Goal: Task Accomplishment & Management: Use online tool/utility

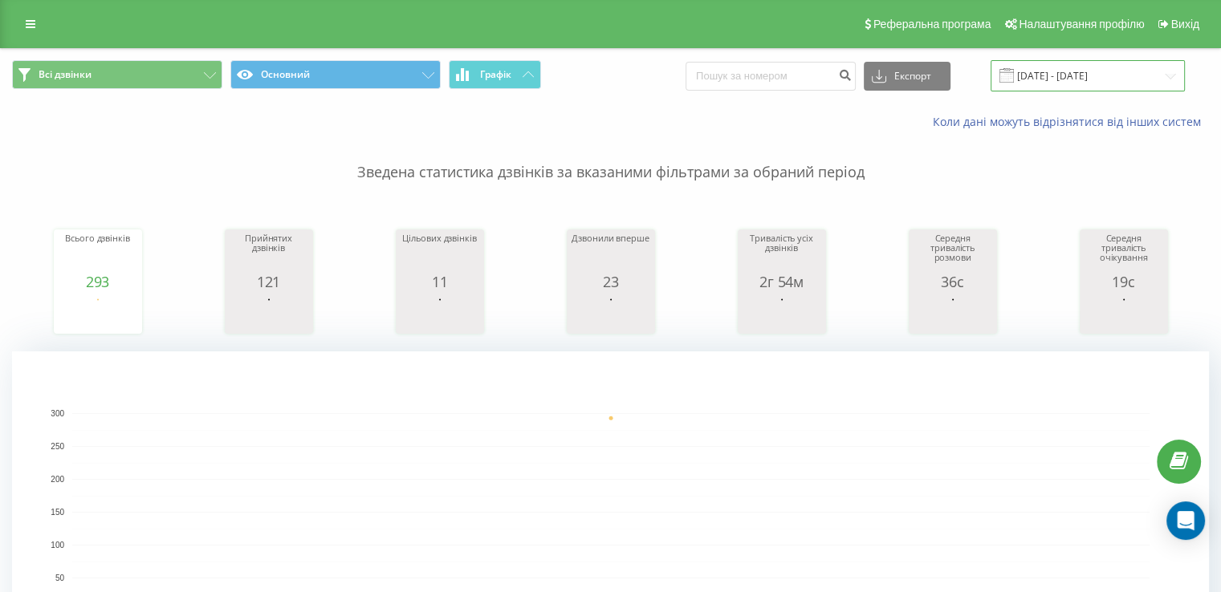
click at [1095, 71] on input "21.08.2025 - 21.08.2025" at bounding box center [1087, 75] width 194 height 31
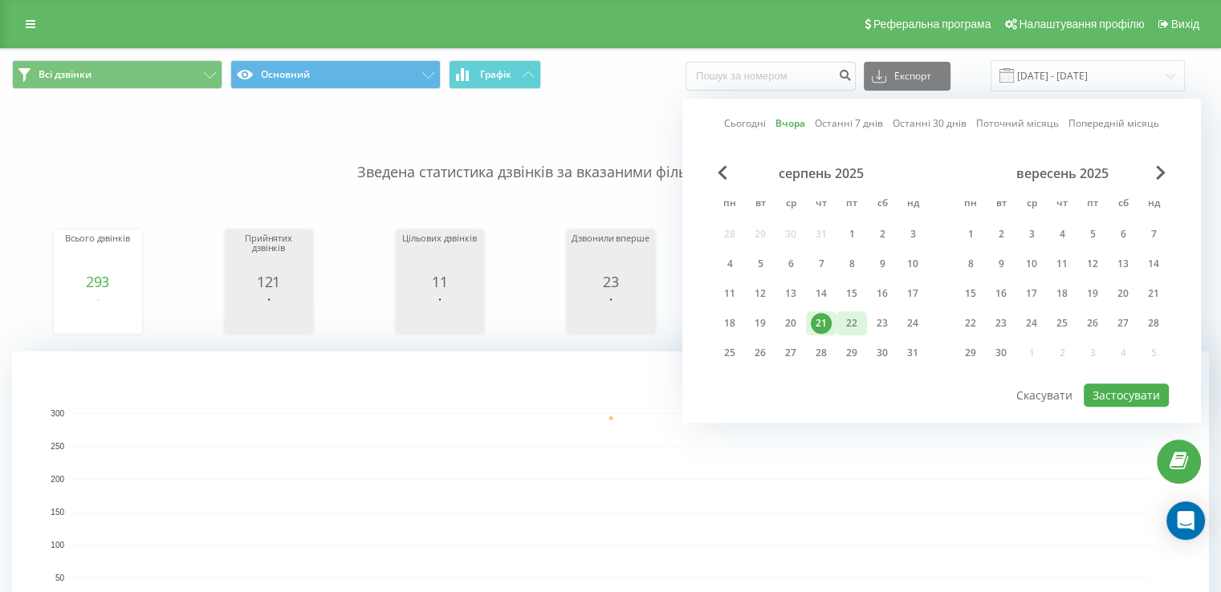
click at [857, 320] on div "22" at bounding box center [851, 323] width 21 height 21
click at [1136, 384] on button "Застосувати" at bounding box center [1125, 395] width 85 height 23
type input "[DATE] - [DATE]"
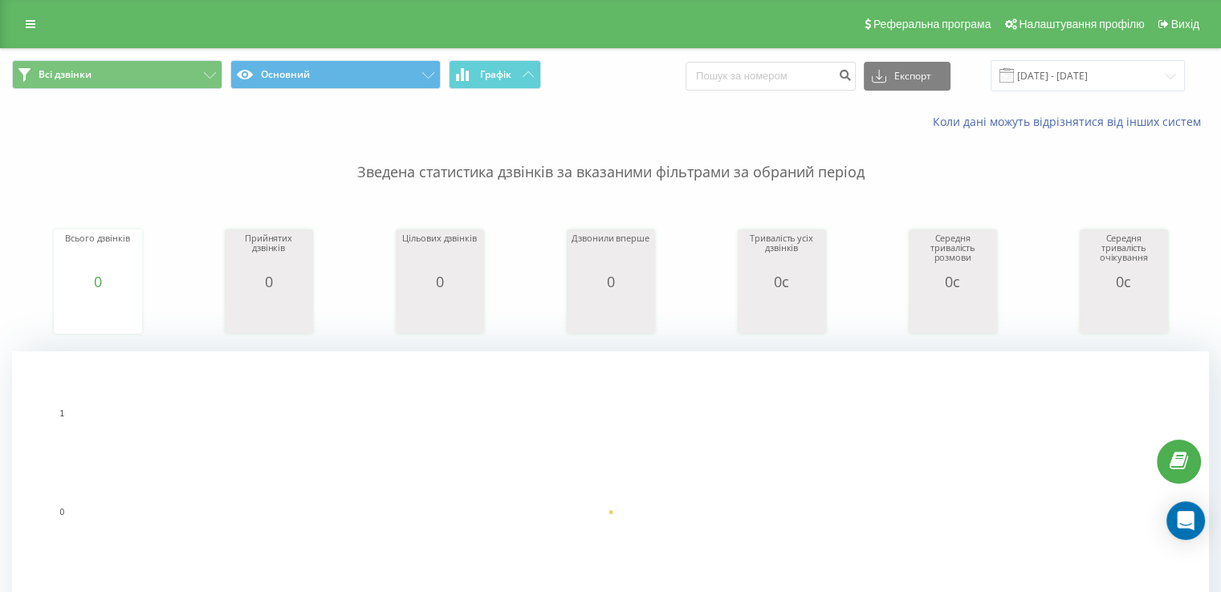
scroll to position [482, 0]
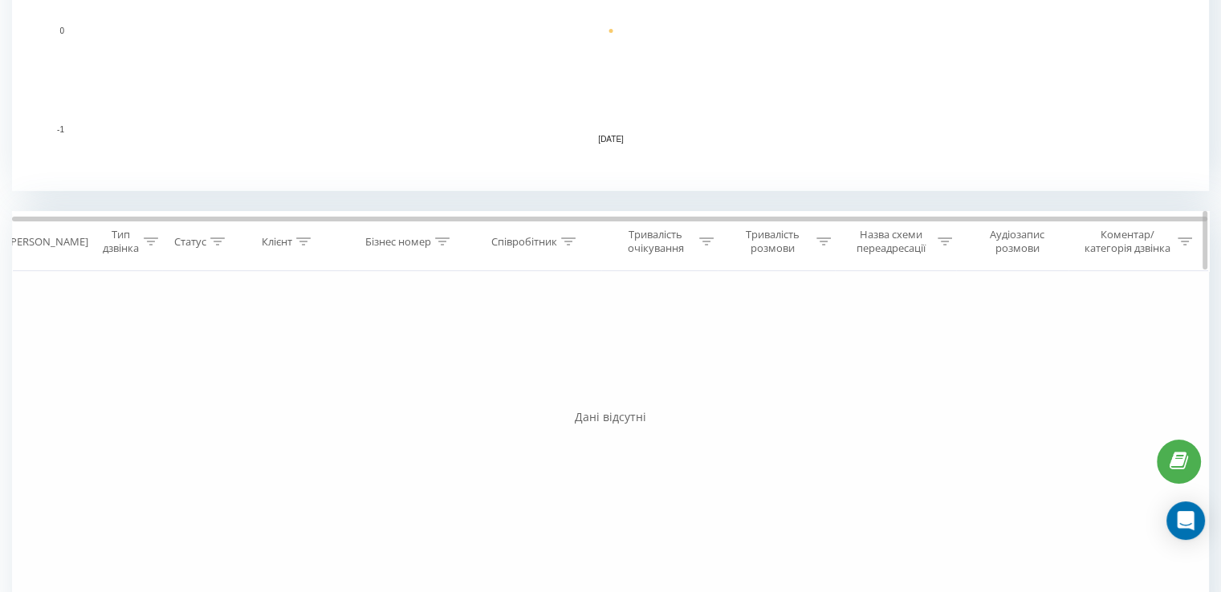
click at [567, 242] on icon at bounding box center [568, 242] width 14 height 8
click at [789, 342] on div "Фільтрувати за умовою Дорівнює Введіть значення Скасувати OK Фільтрувати за умо…" at bounding box center [610, 451] width 1197 height 361
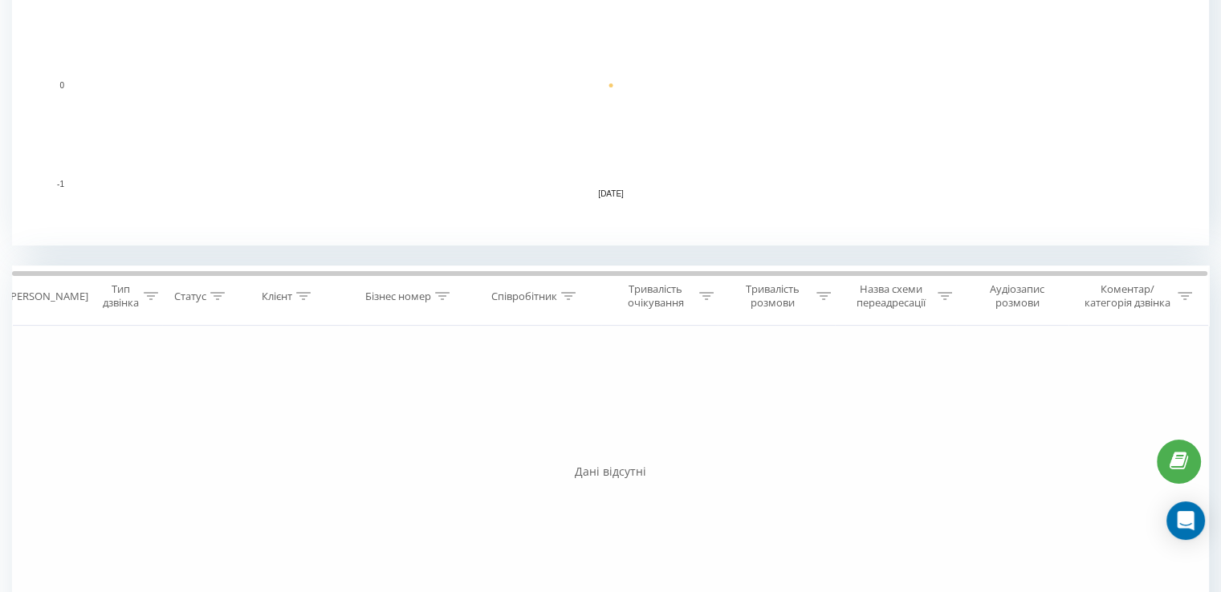
scroll to position [534, 0]
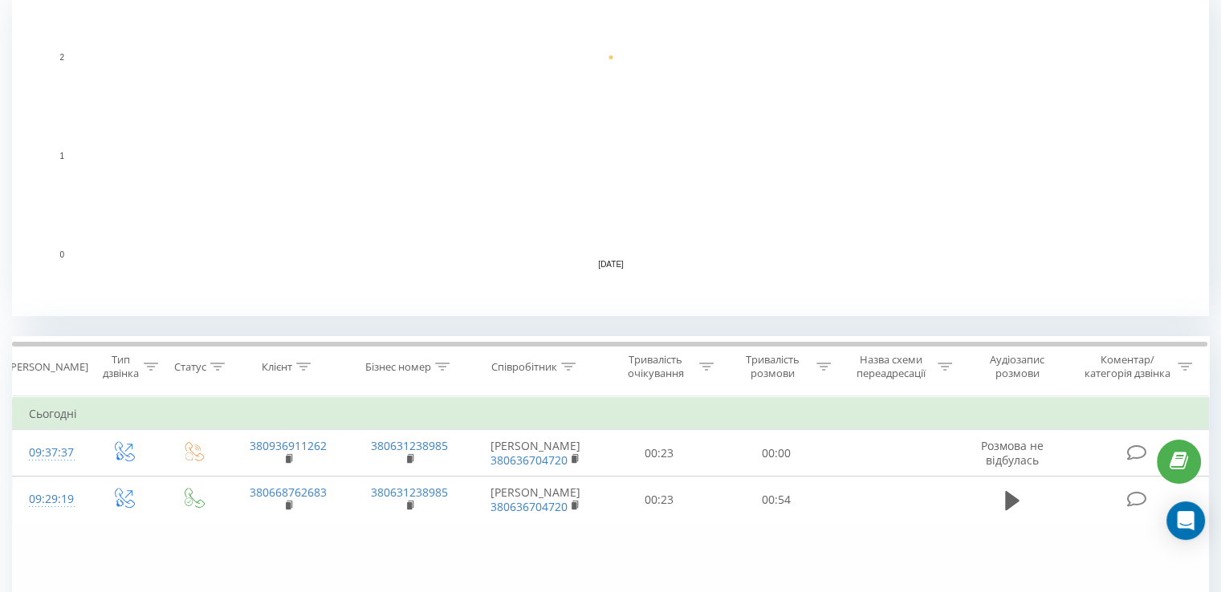
scroll to position [401, 0]
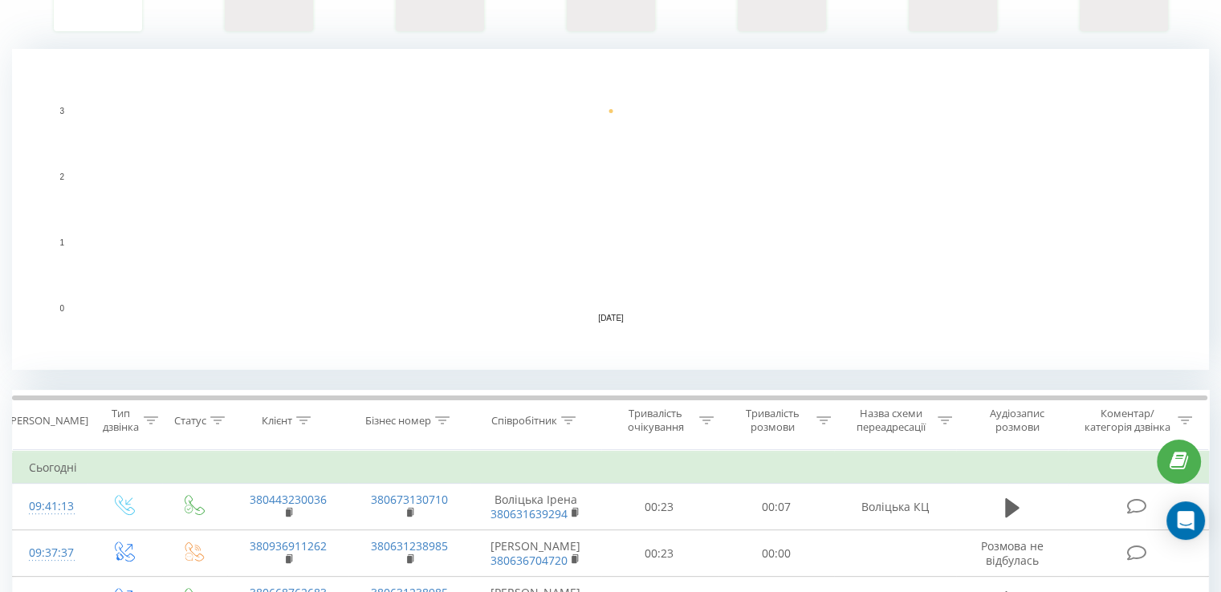
scroll to position [565, 0]
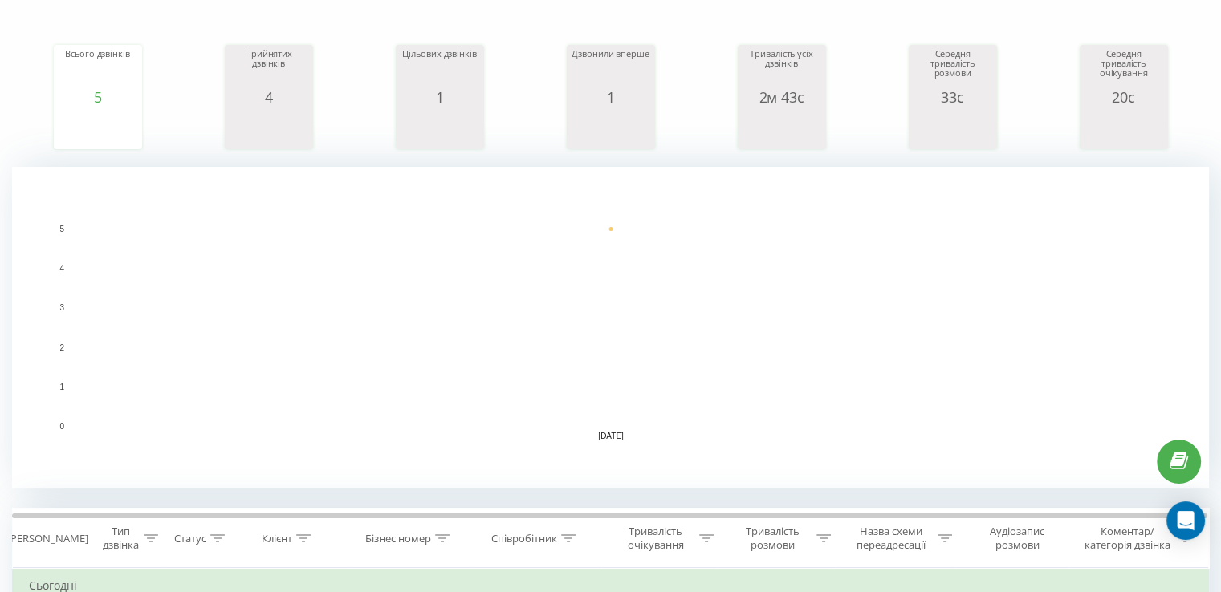
scroll to position [401, 0]
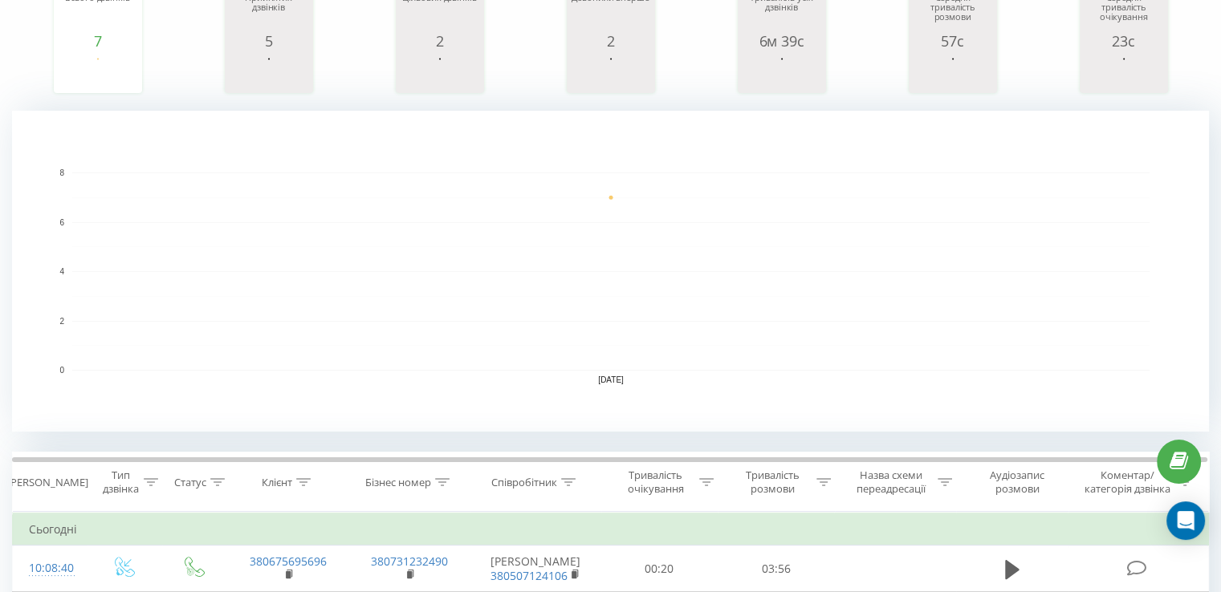
scroll to position [482, 0]
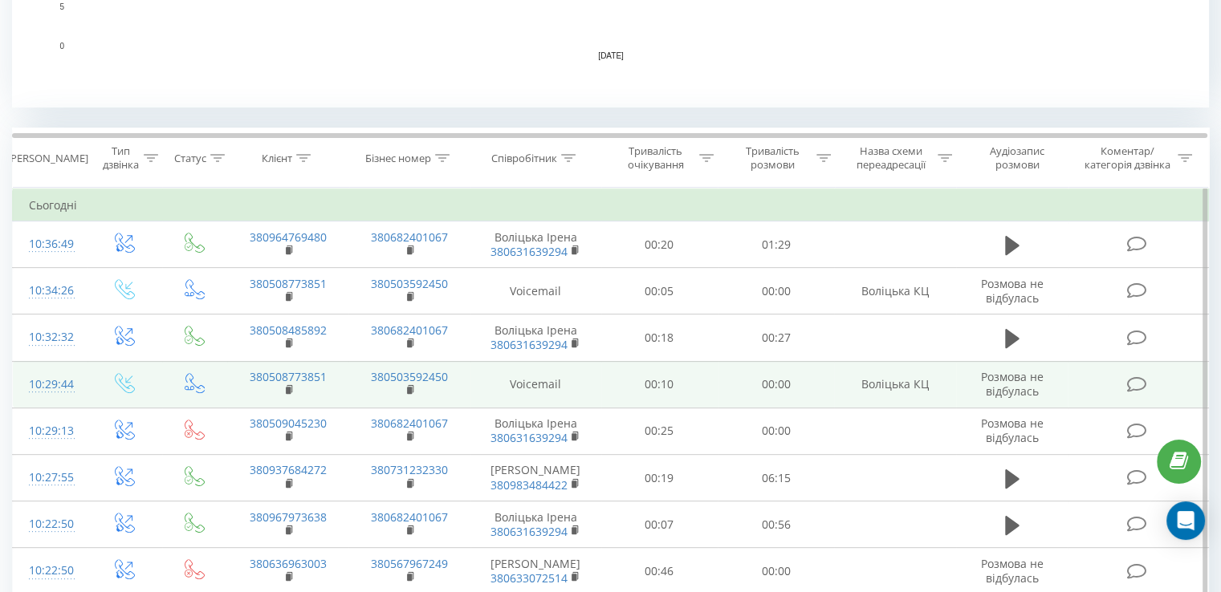
scroll to position [562, 0]
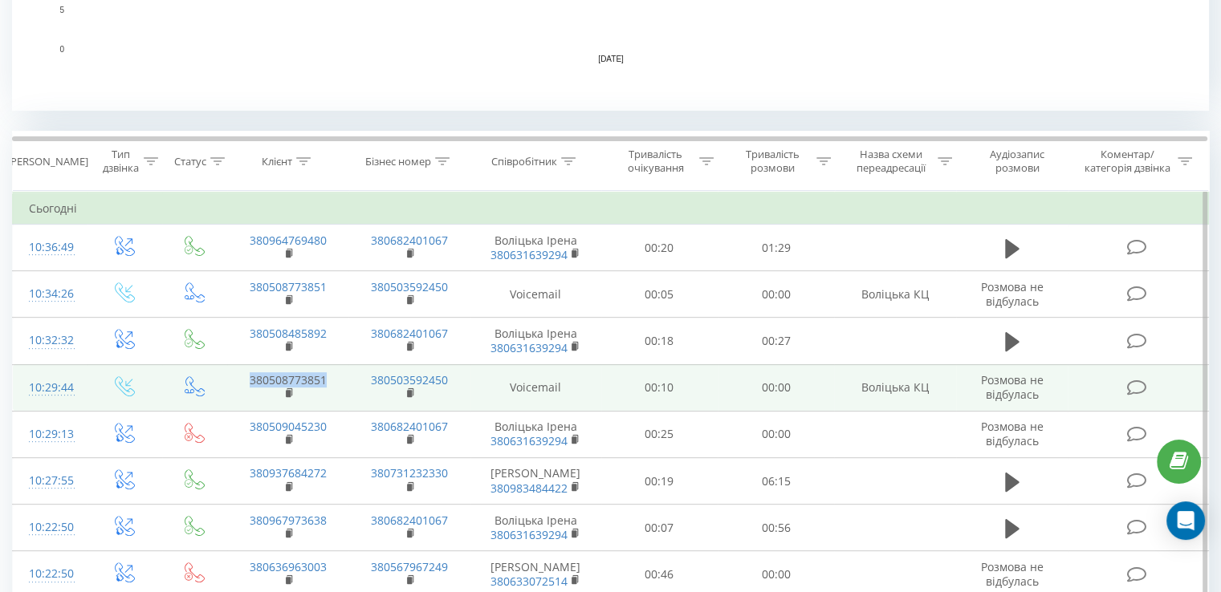
drag, startPoint x: 333, startPoint y: 382, endPoint x: 250, endPoint y: 376, distance: 82.8
click at [250, 376] on td "380508773851" at bounding box center [287, 387] width 121 height 47
copy link "380508773851"
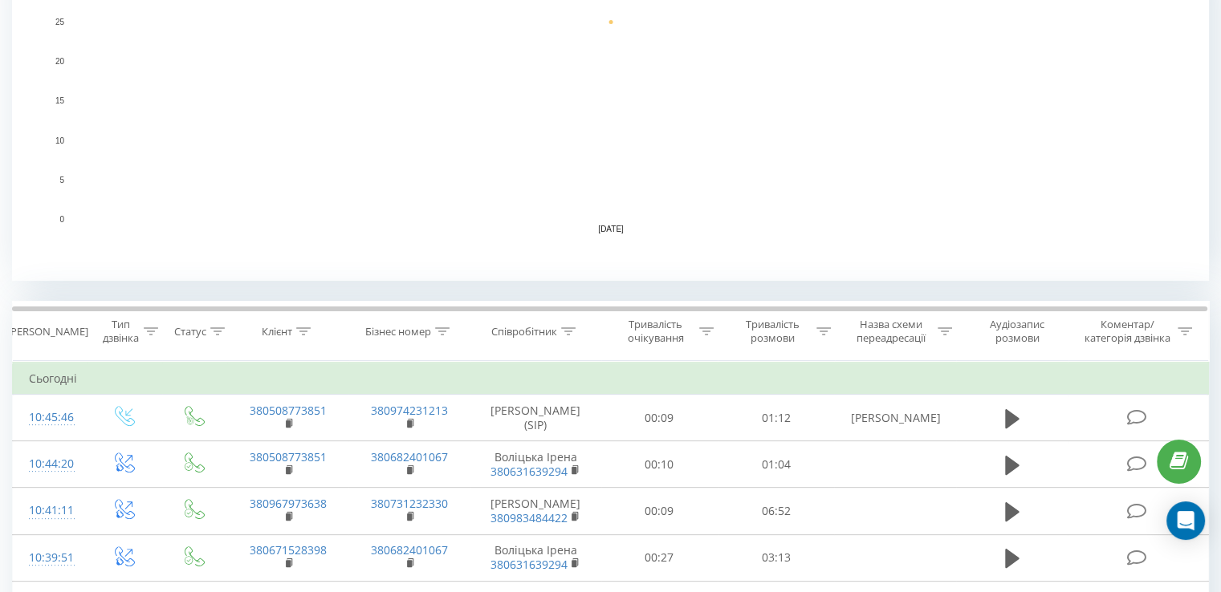
scroll to position [482, 0]
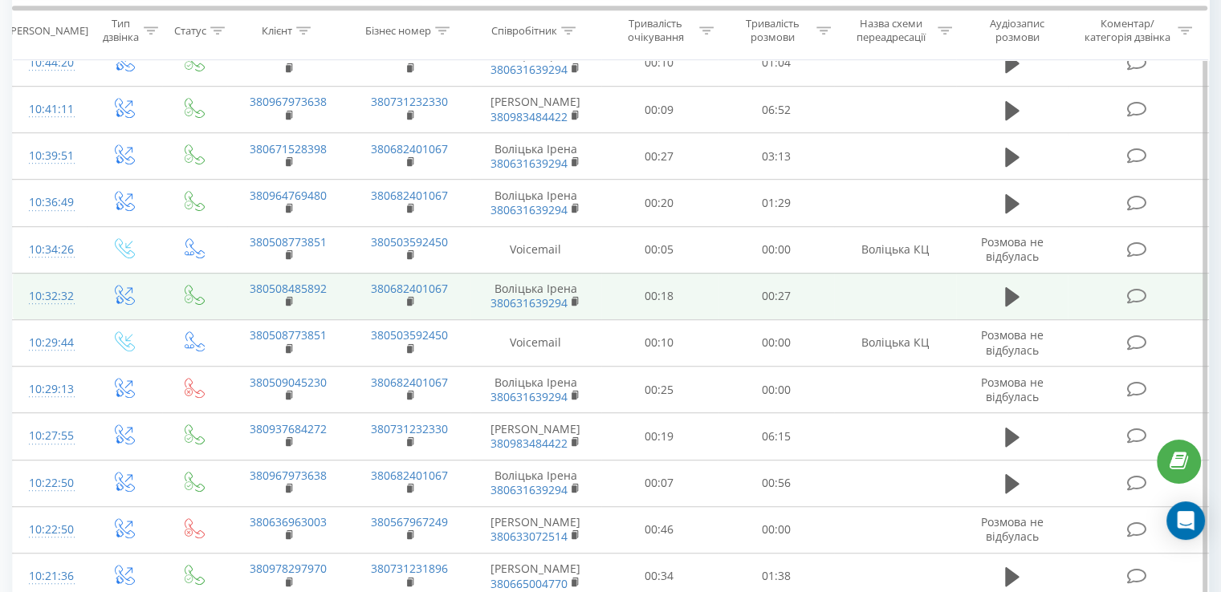
scroll to position [1124, 0]
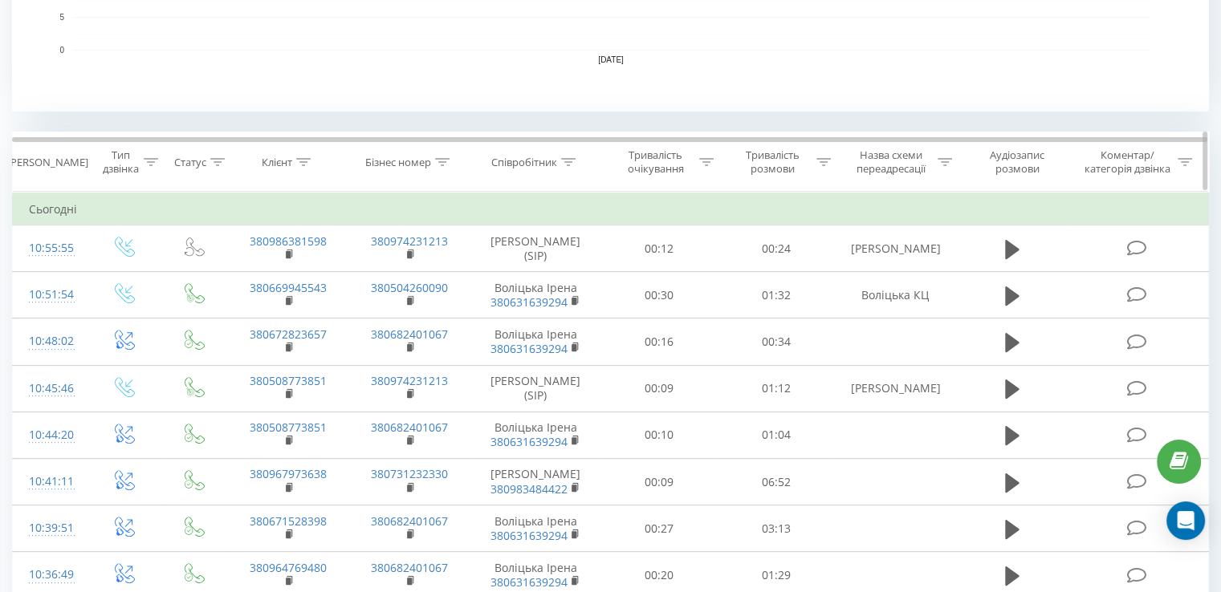
scroll to position [562, 0]
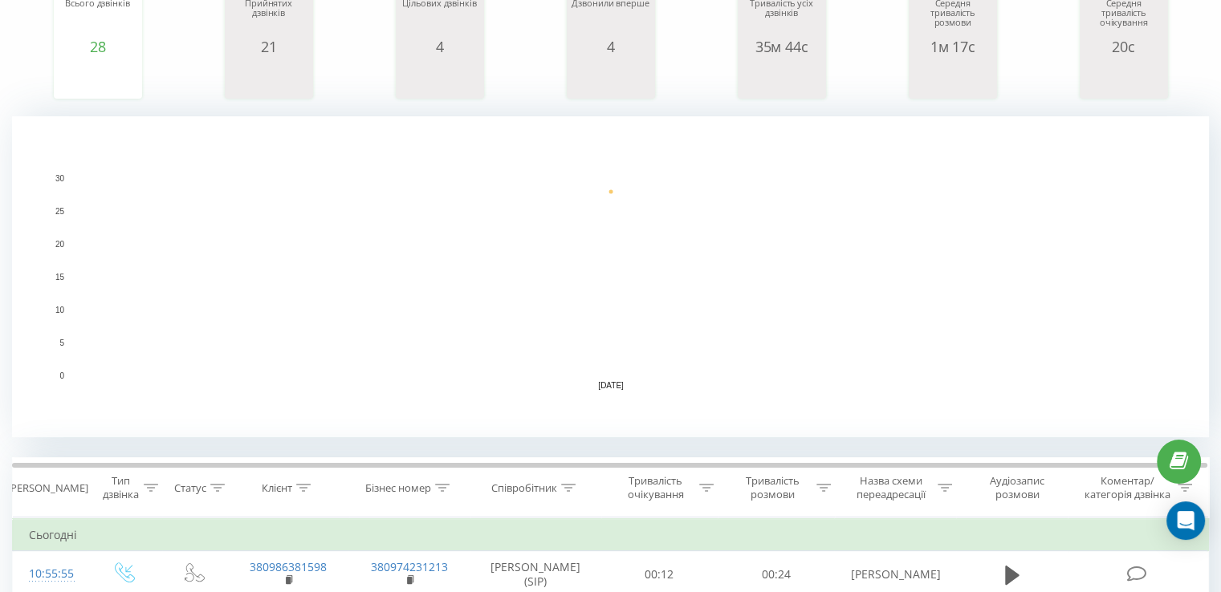
scroll to position [226, 0]
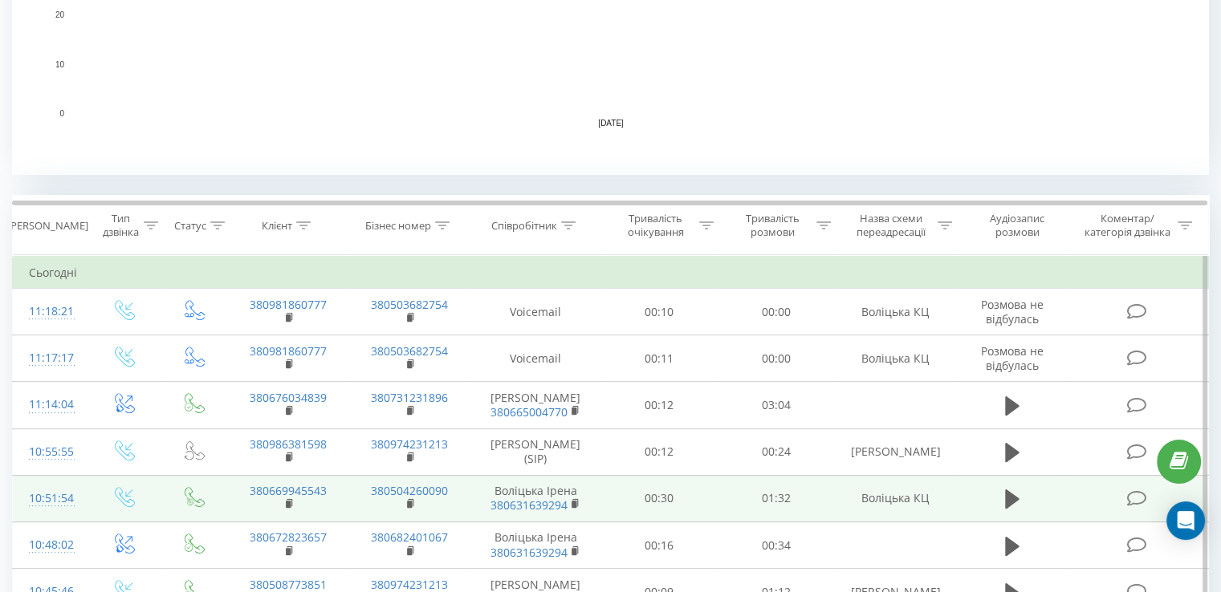
scroll to position [642, 0]
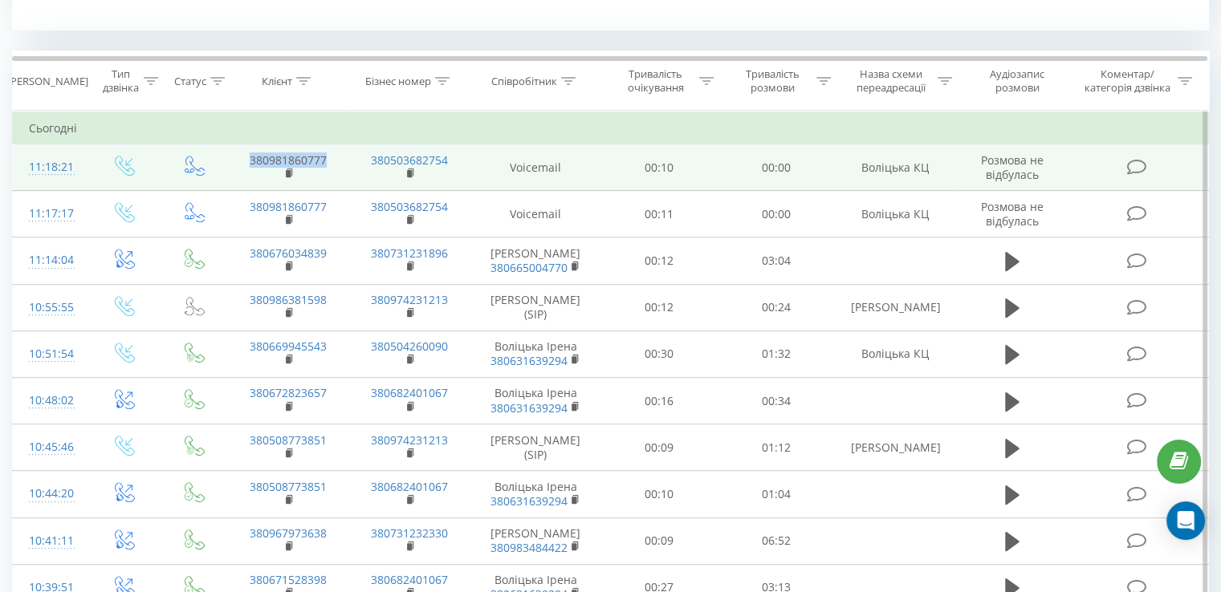
drag, startPoint x: 331, startPoint y: 162, endPoint x: 246, endPoint y: 154, distance: 86.2
click at [246, 154] on td "380981860777" at bounding box center [287, 167] width 121 height 47
copy link "380981860777"
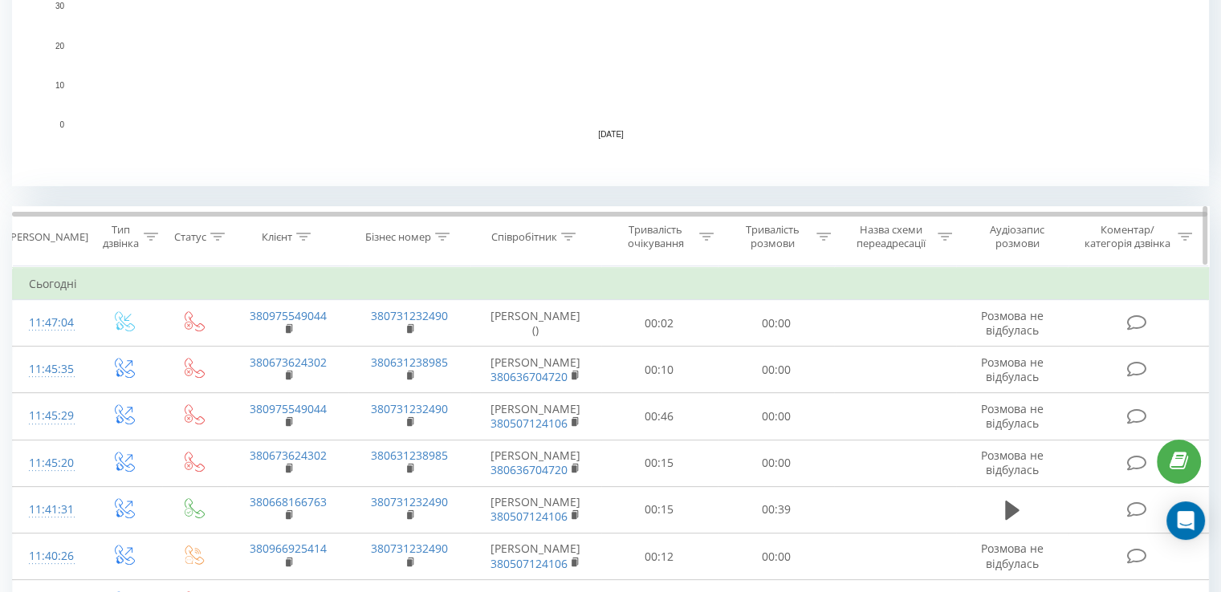
scroll to position [482, 0]
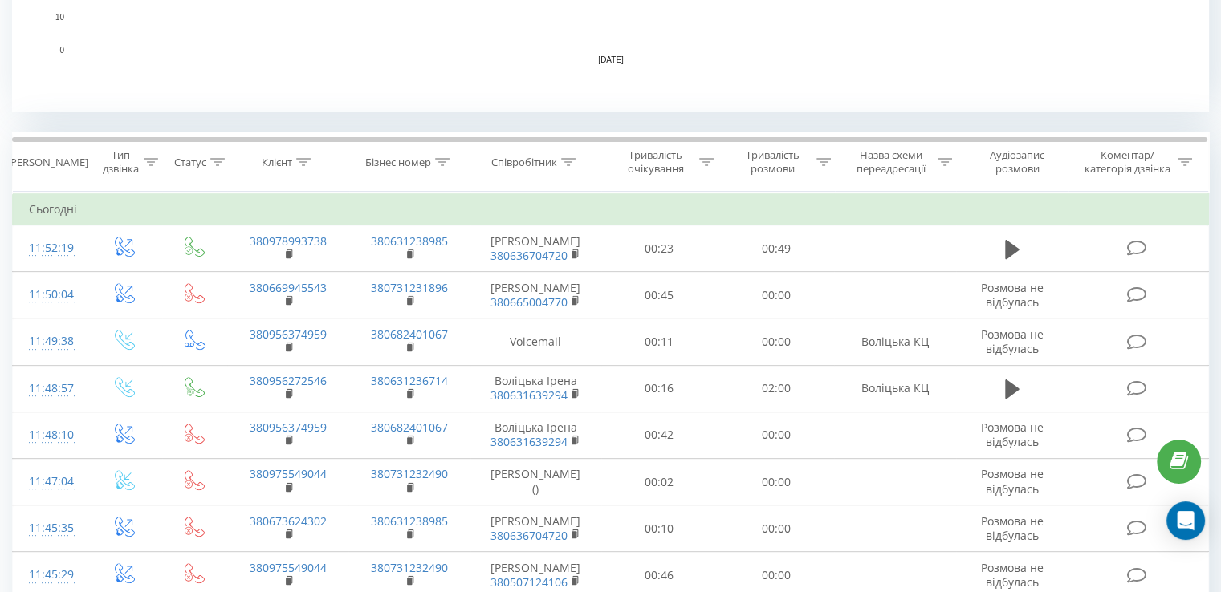
scroll to position [562, 0]
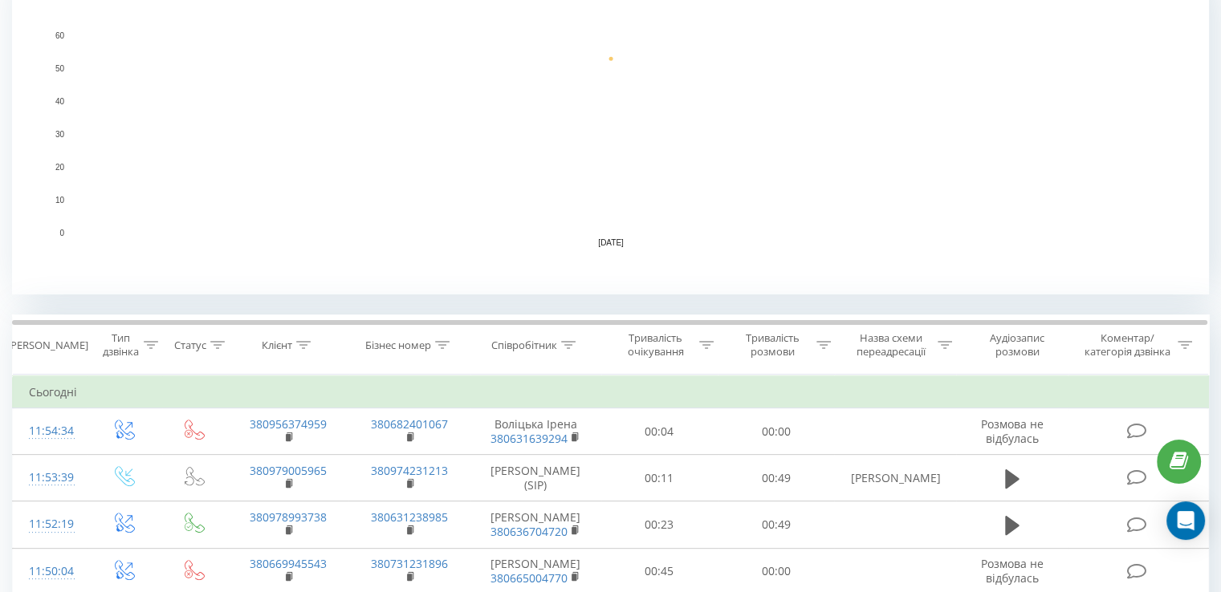
scroll to position [482, 0]
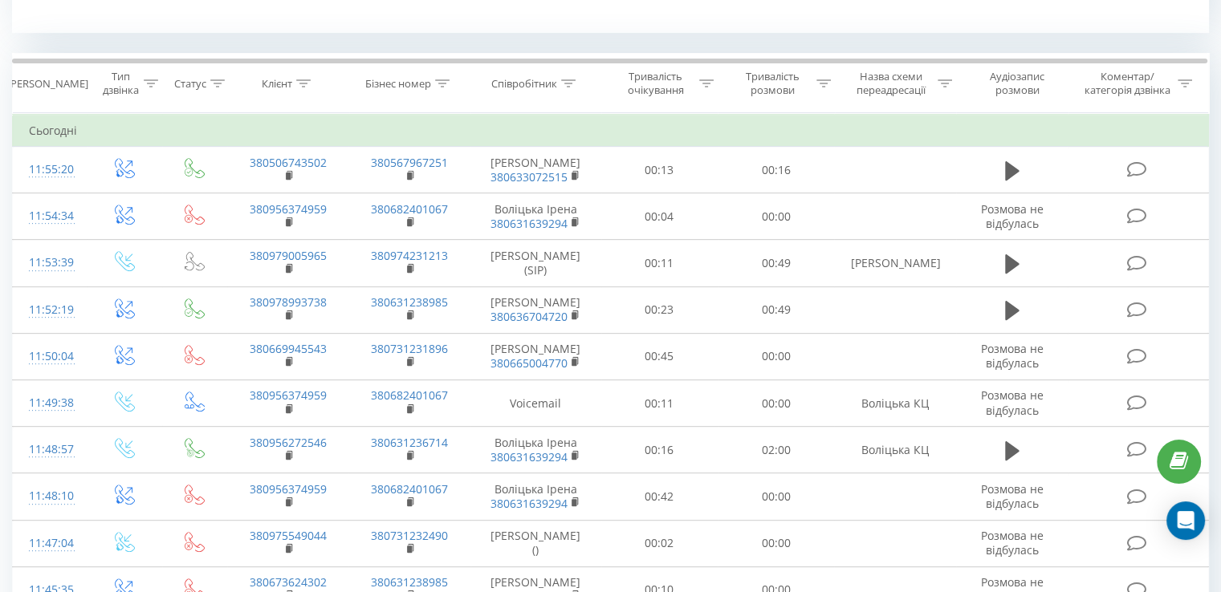
scroll to position [642, 0]
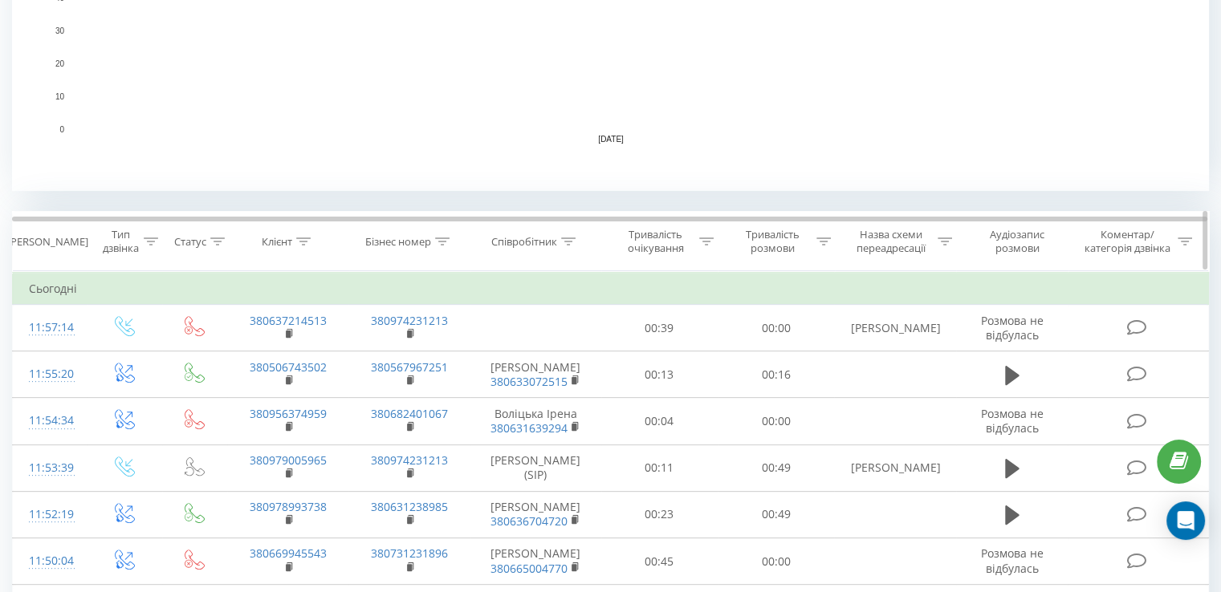
scroll to position [562, 0]
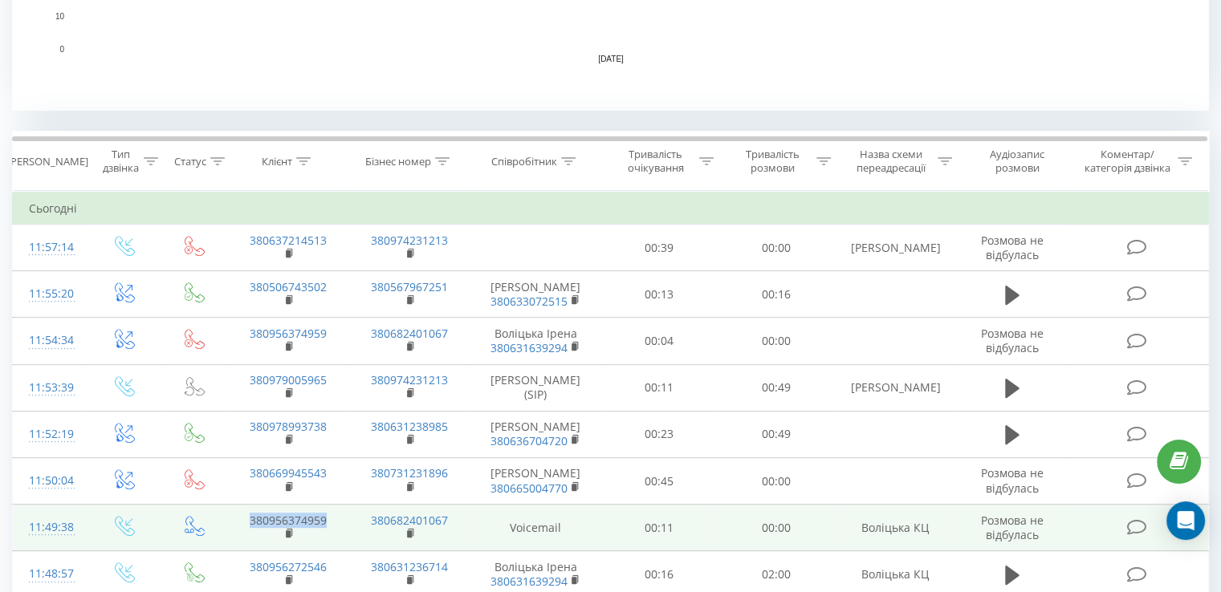
drag, startPoint x: 331, startPoint y: 530, endPoint x: 250, endPoint y: 527, distance: 81.1
click at [250, 527] on td "380956374959" at bounding box center [287, 528] width 121 height 47
copy link "380956374959"
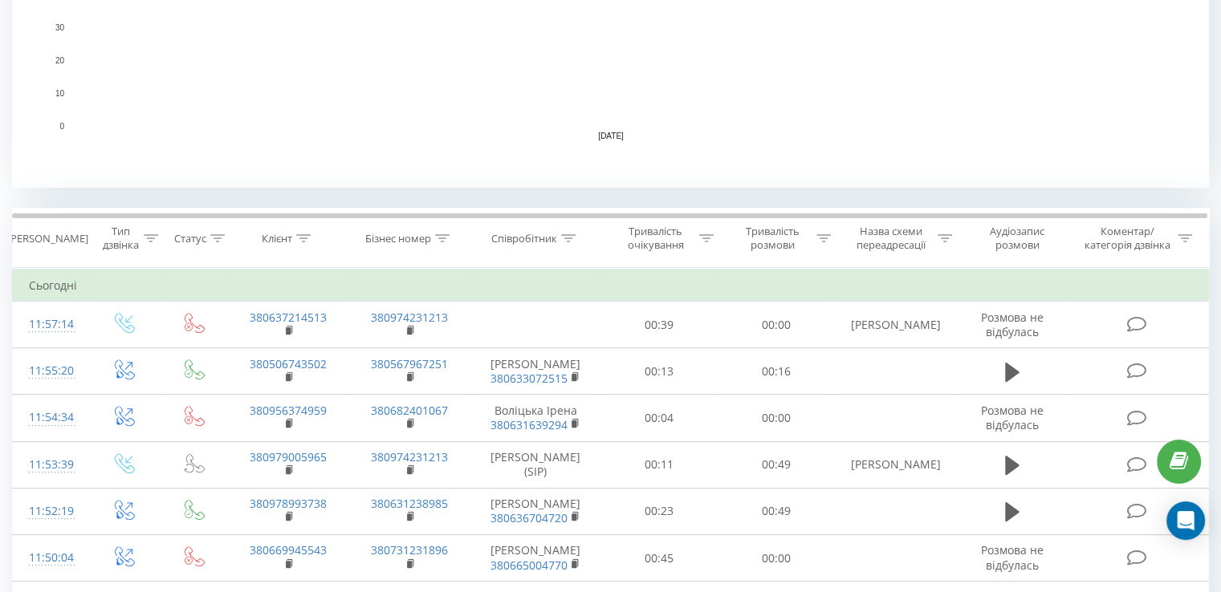
scroll to position [482, 0]
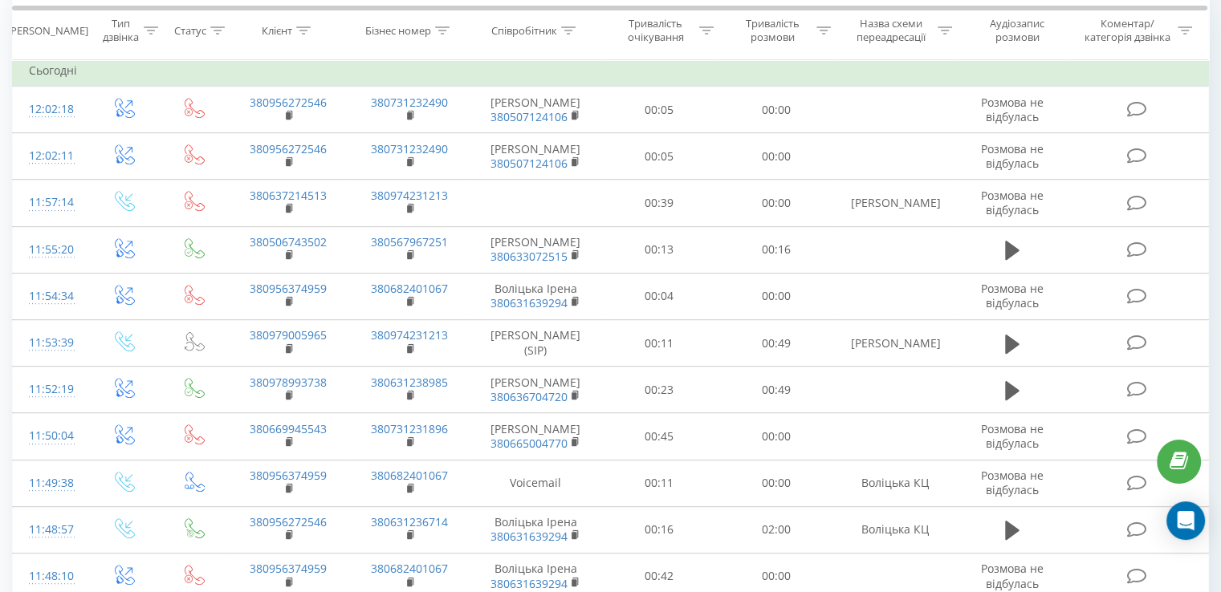
scroll to position [722, 0]
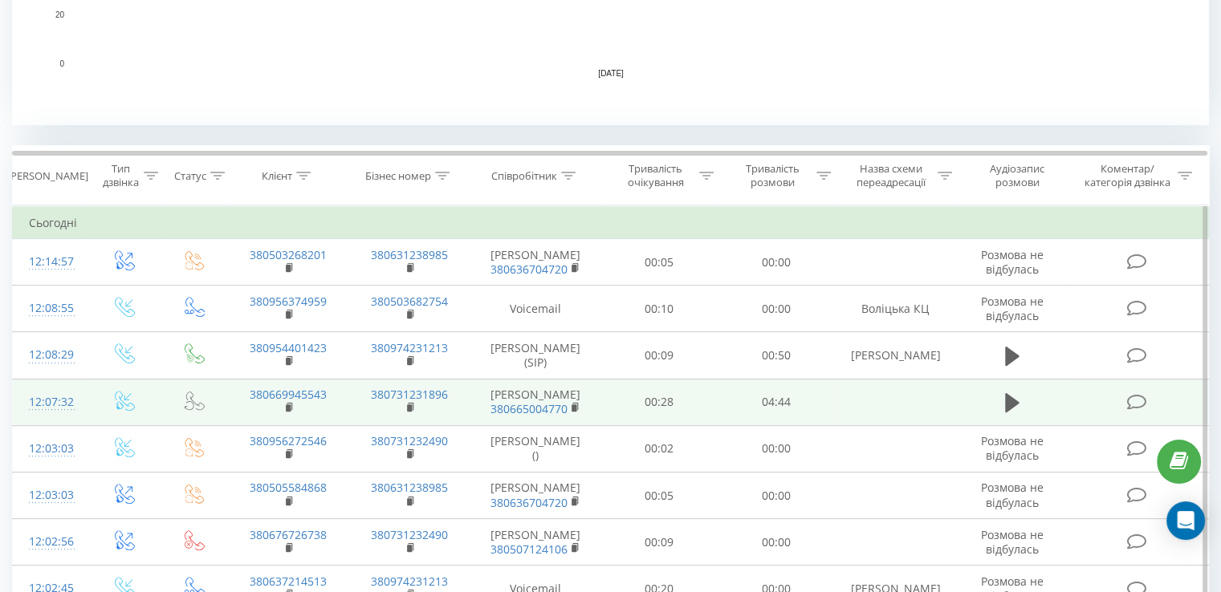
scroll to position [401, 0]
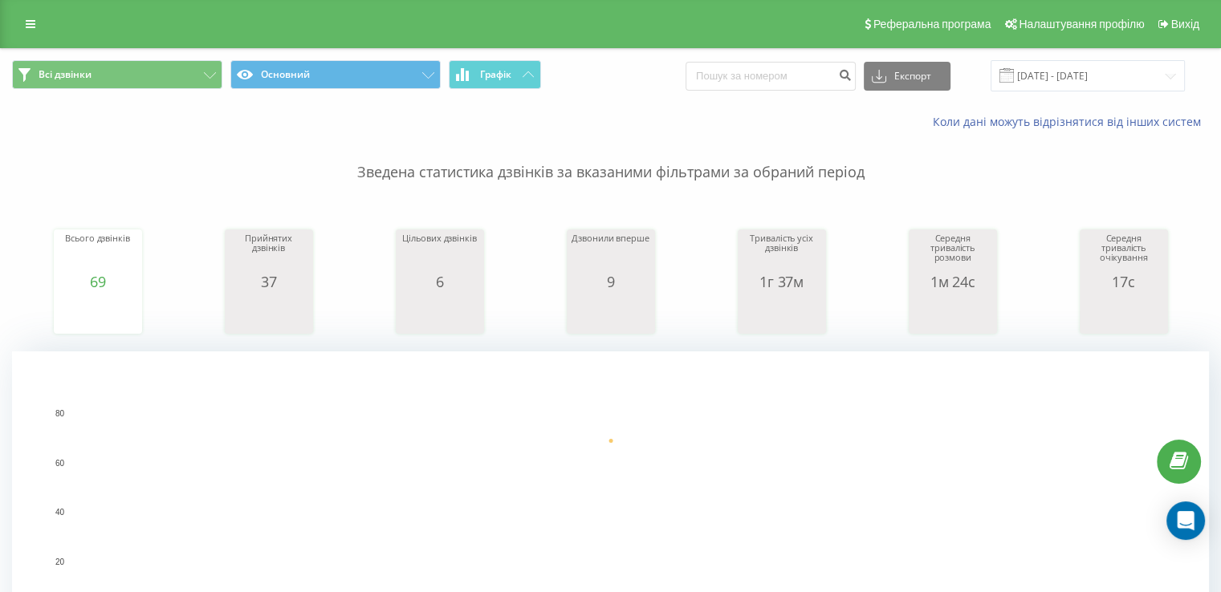
scroll to position [401, 0]
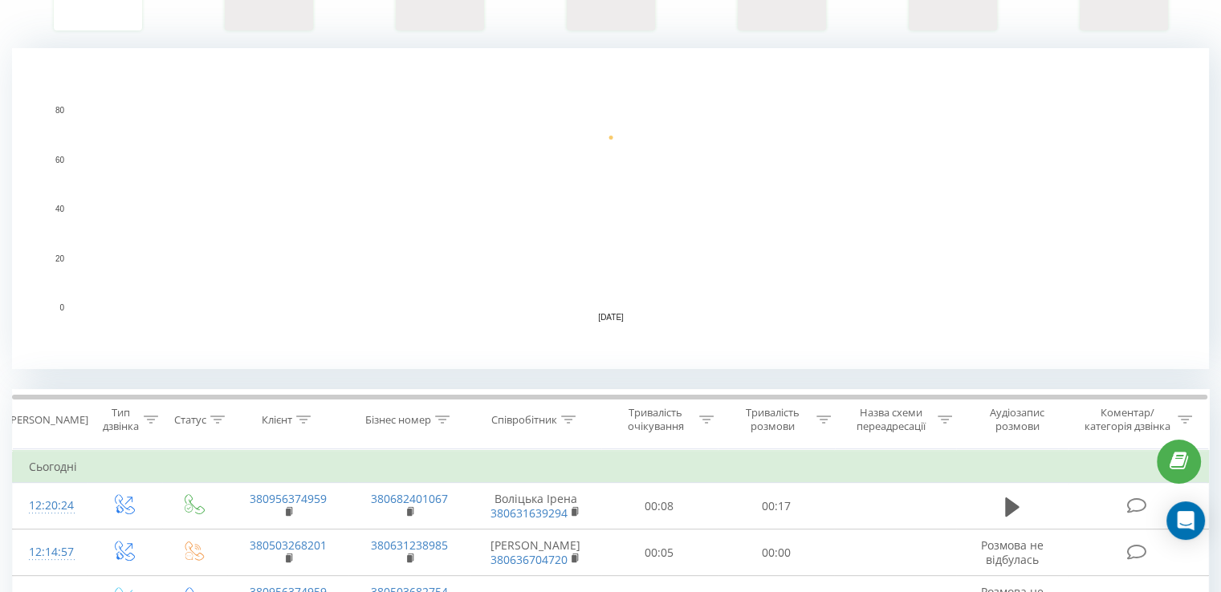
scroll to position [401, 0]
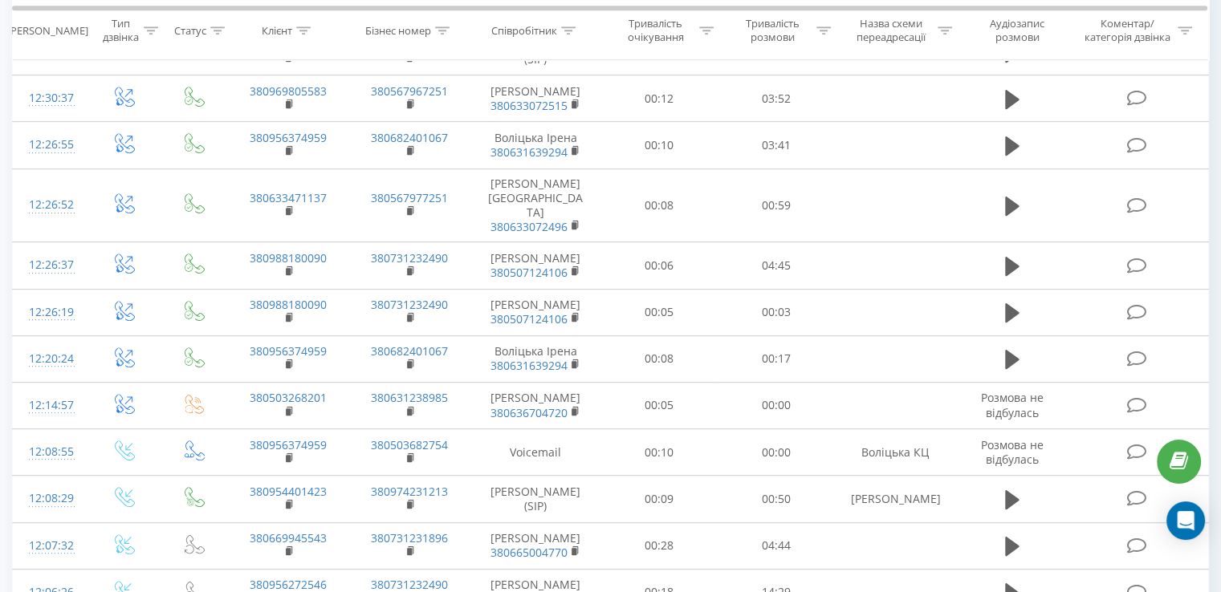
scroll to position [883, 0]
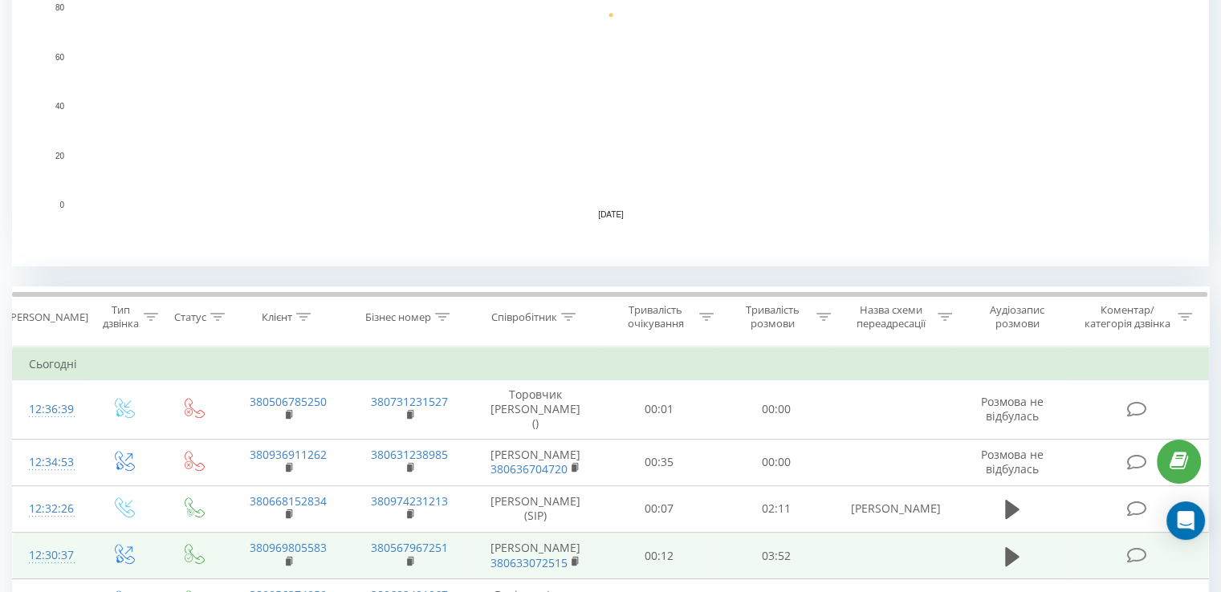
scroll to position [482, 0]
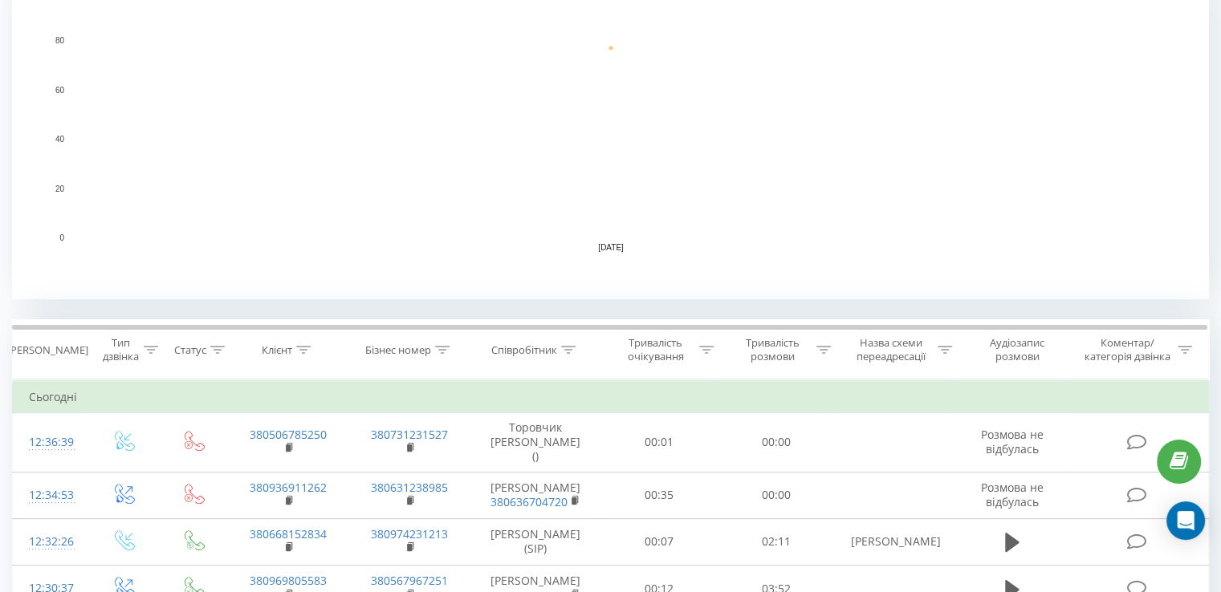
scroll to position [482, 0]
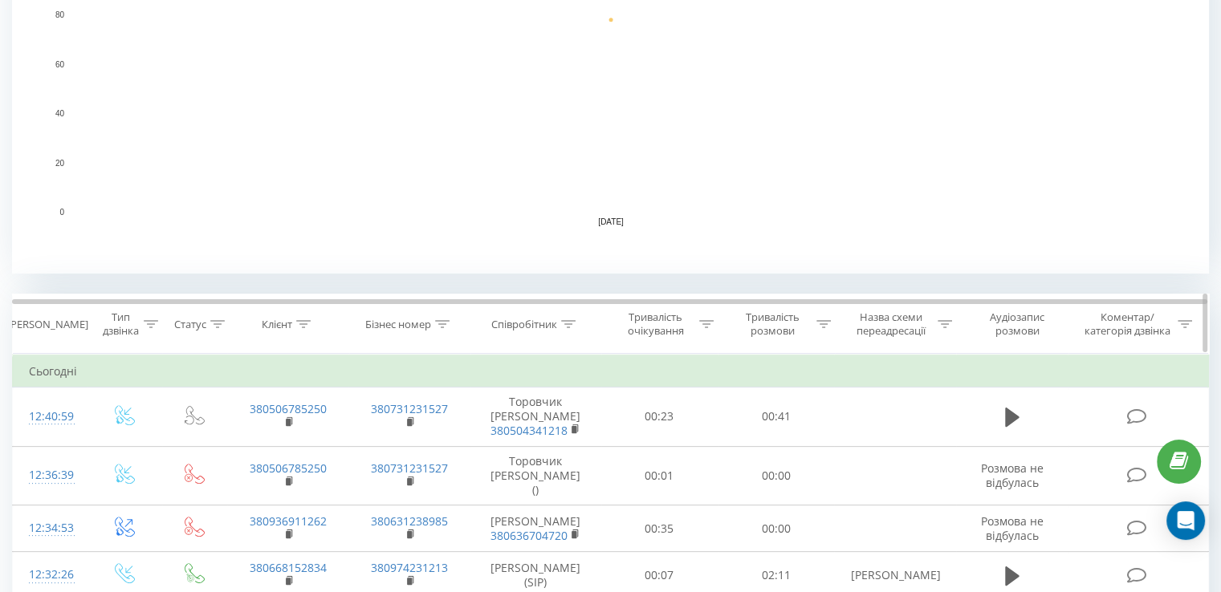
scroll to position [401, 0]
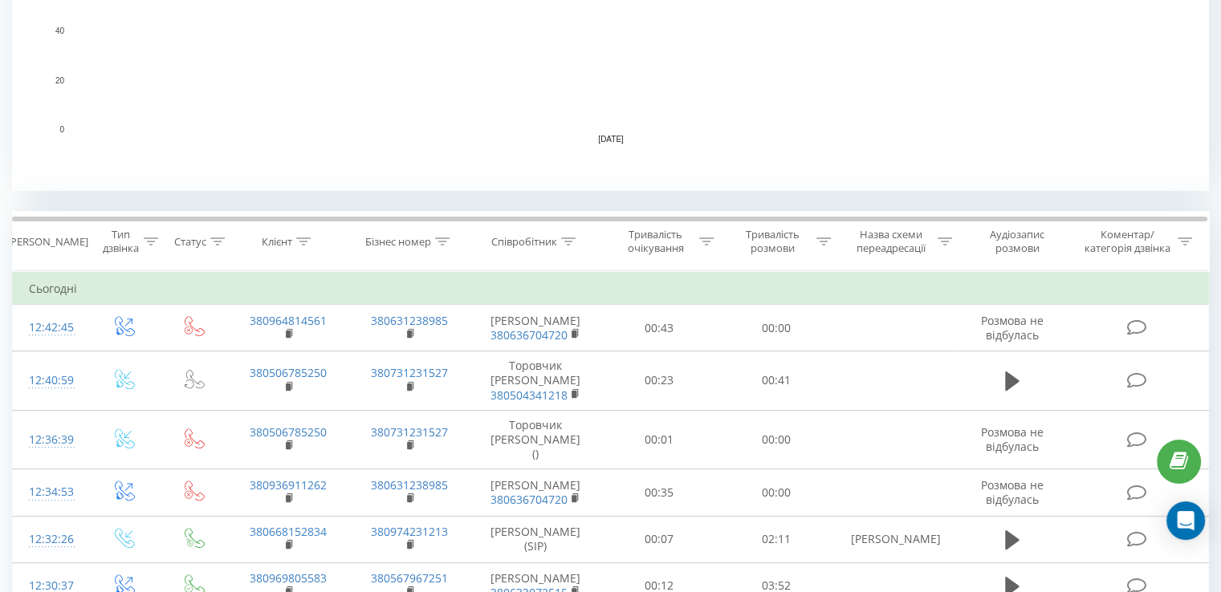
scroll to position [562, 0]
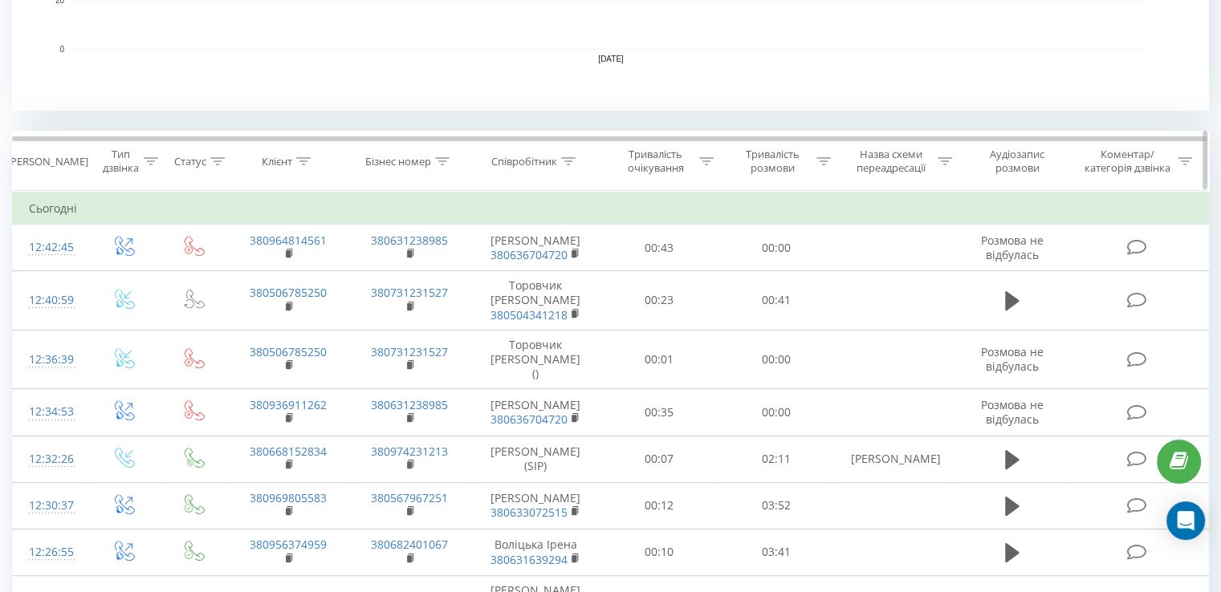
click at [565, 164] on icon at bounding box center [568, 161] width 14 height 8
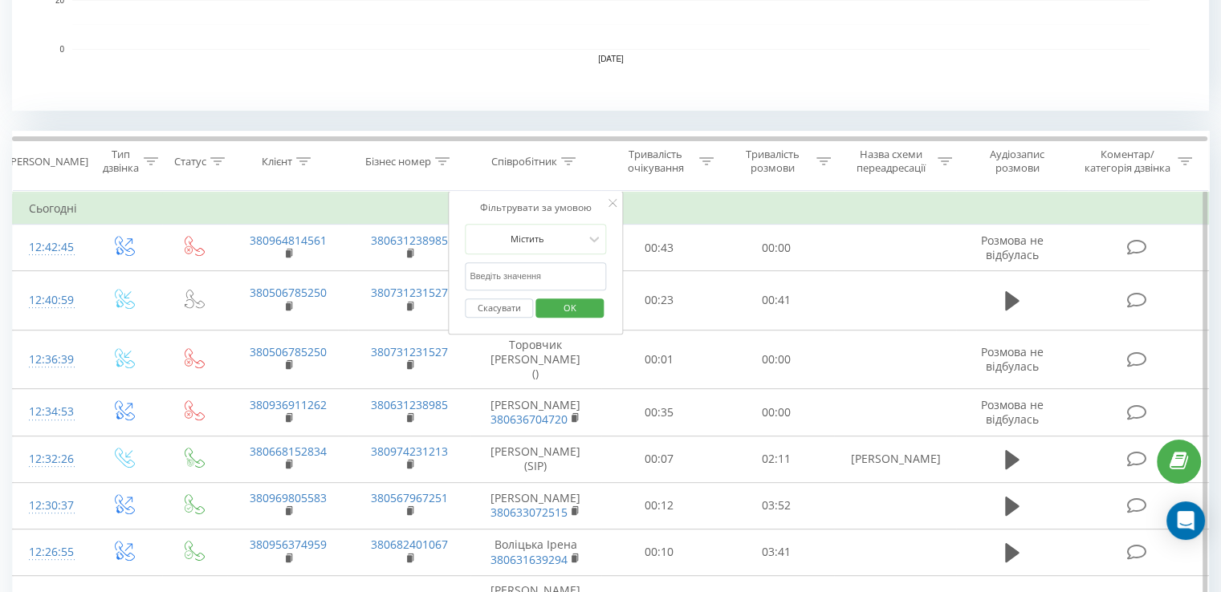
click at [531, 277] on input "text" at bounding box center [535, 276] width 141 height 28
type input "воліцька"
click at [549, 306] on span "OK" at bounding box center [569, 307] width 45 height 25
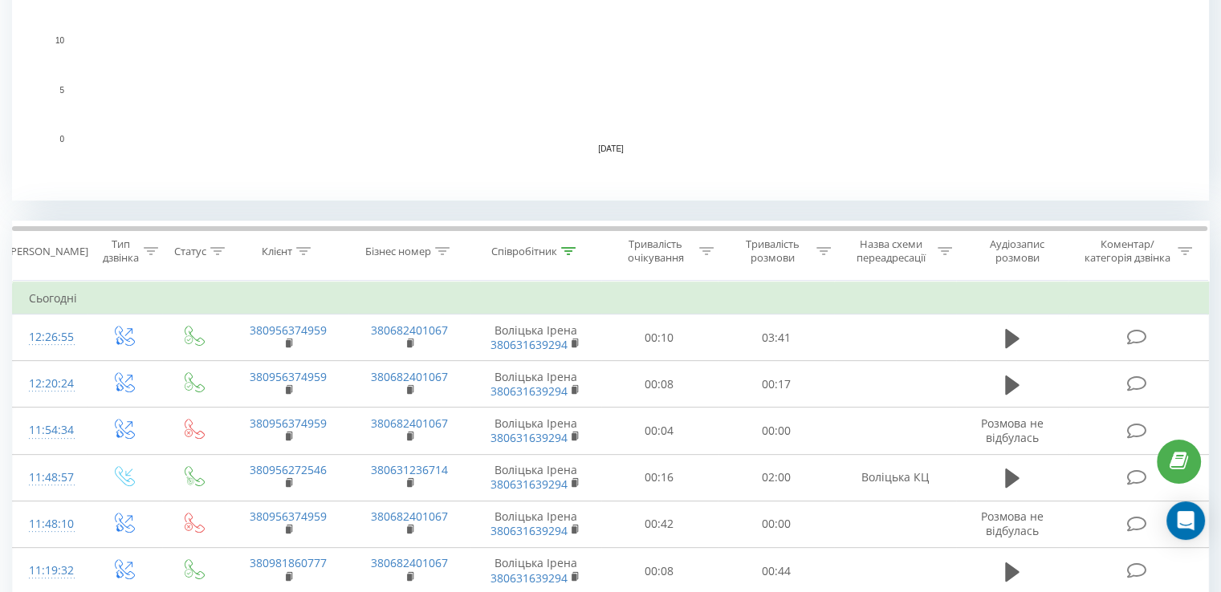
scroll to position [321, 0]
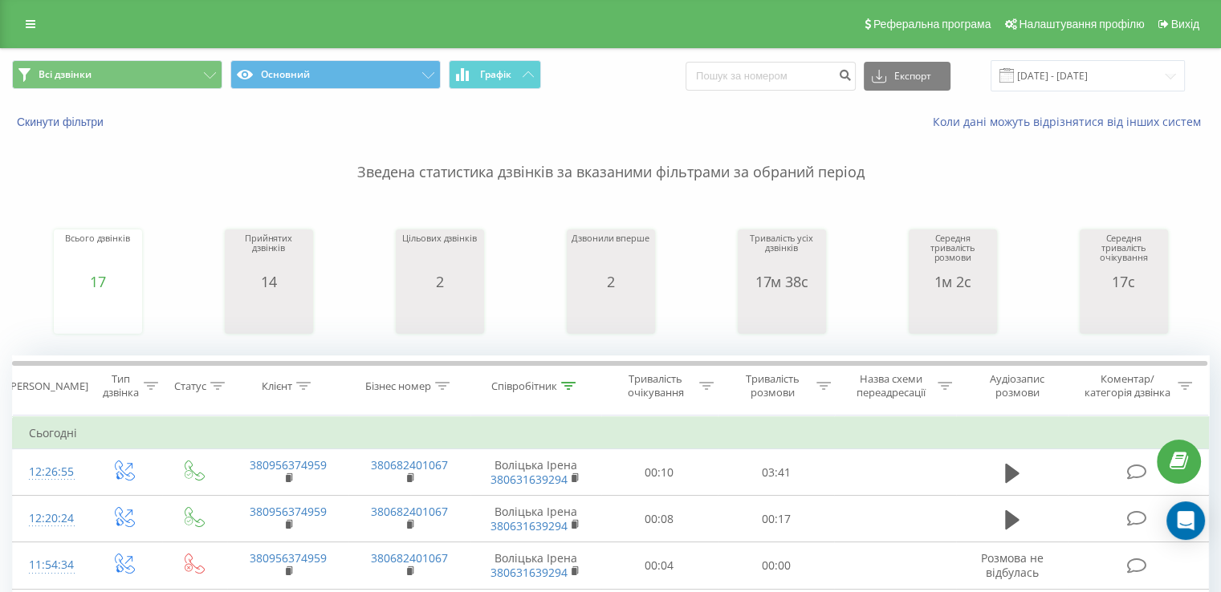
scroll to position [482, 0]
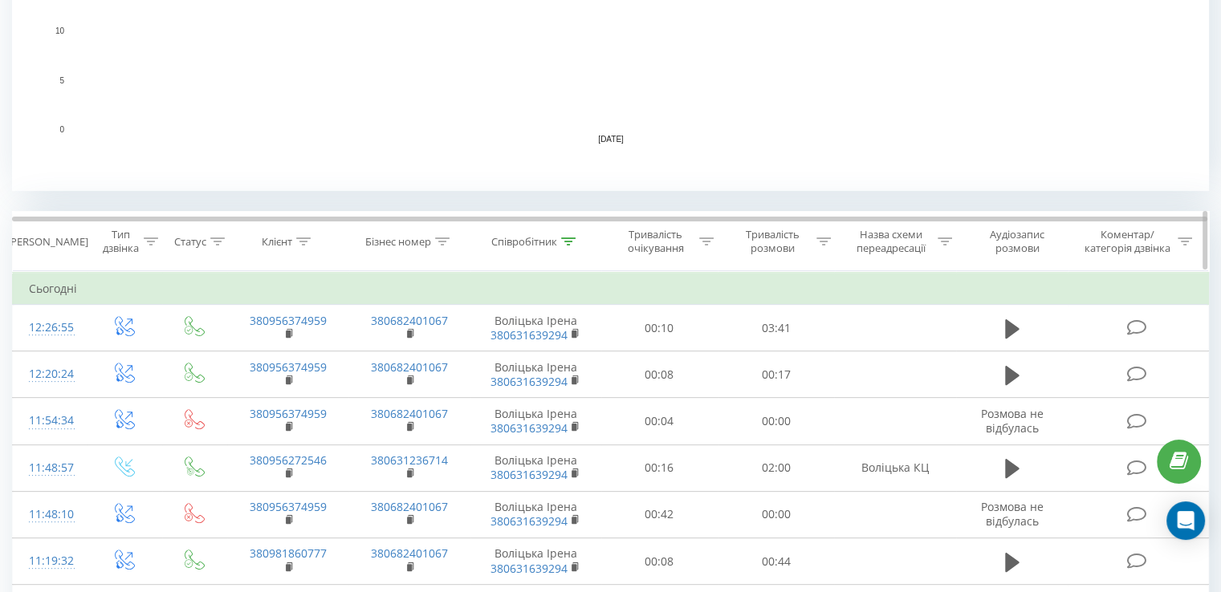
click at [570, 238] on icon at bounding box center [568, 242] width 14 height 8
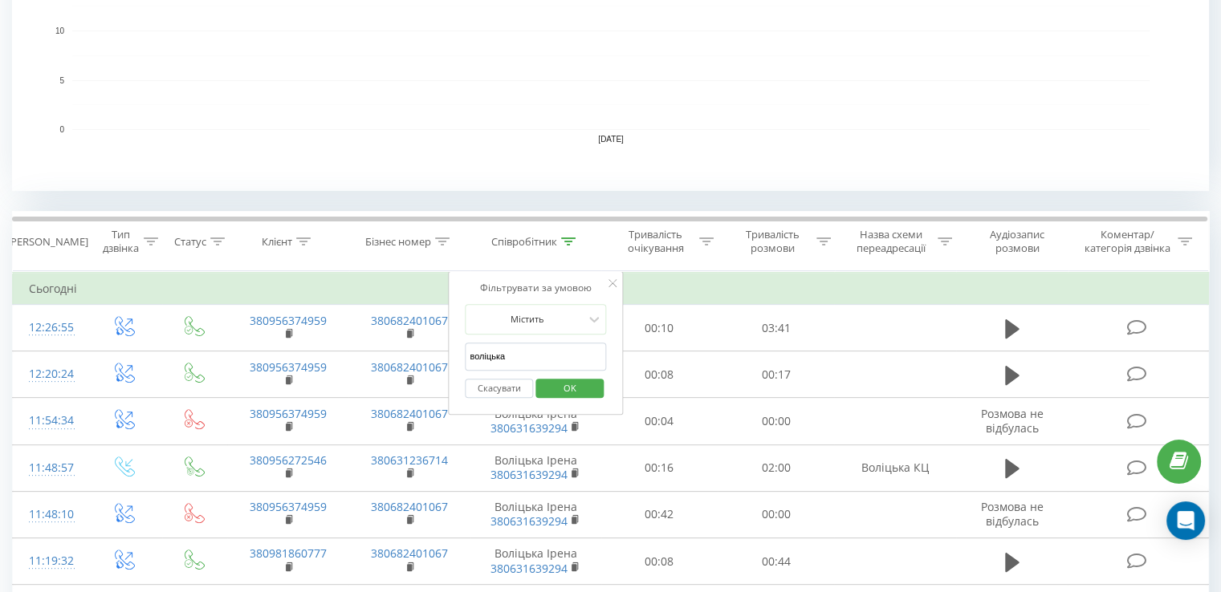
click at [473, 394] on button "Скасувати" at bounding box center [499, 389] width 68 height 20
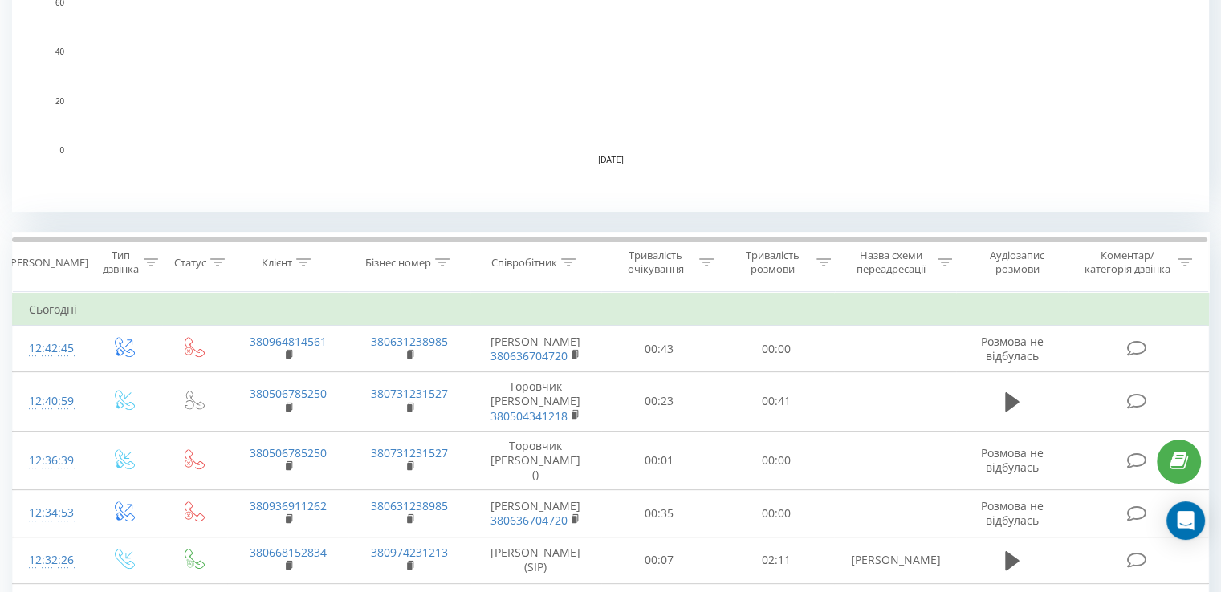
scroll to position [465, 0]
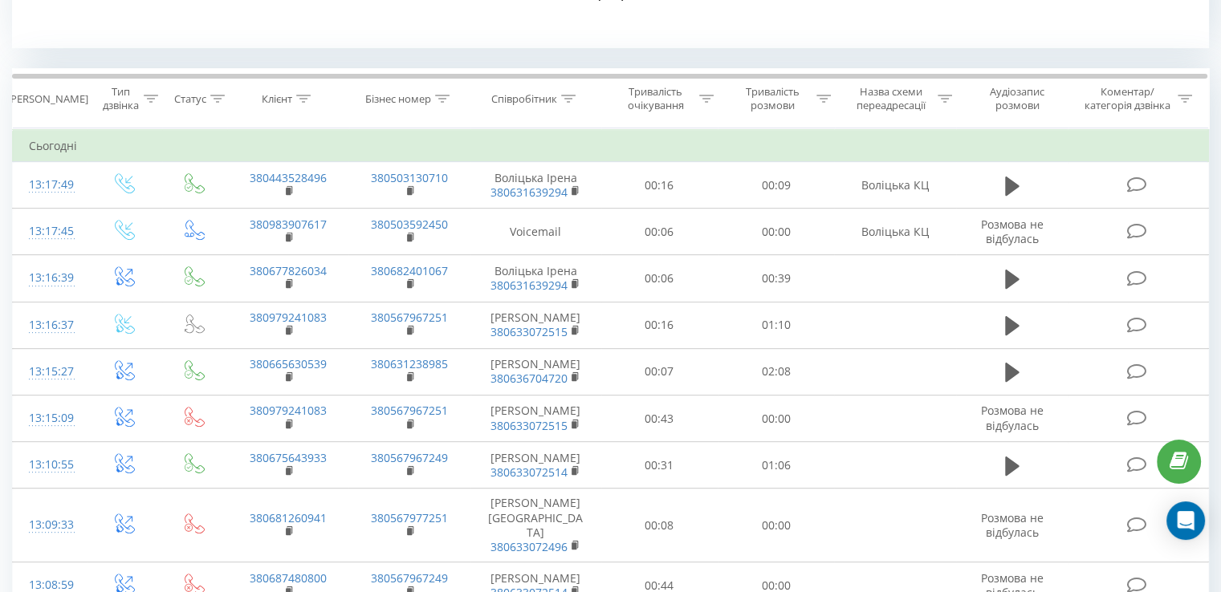
scroll to position [642, 0]
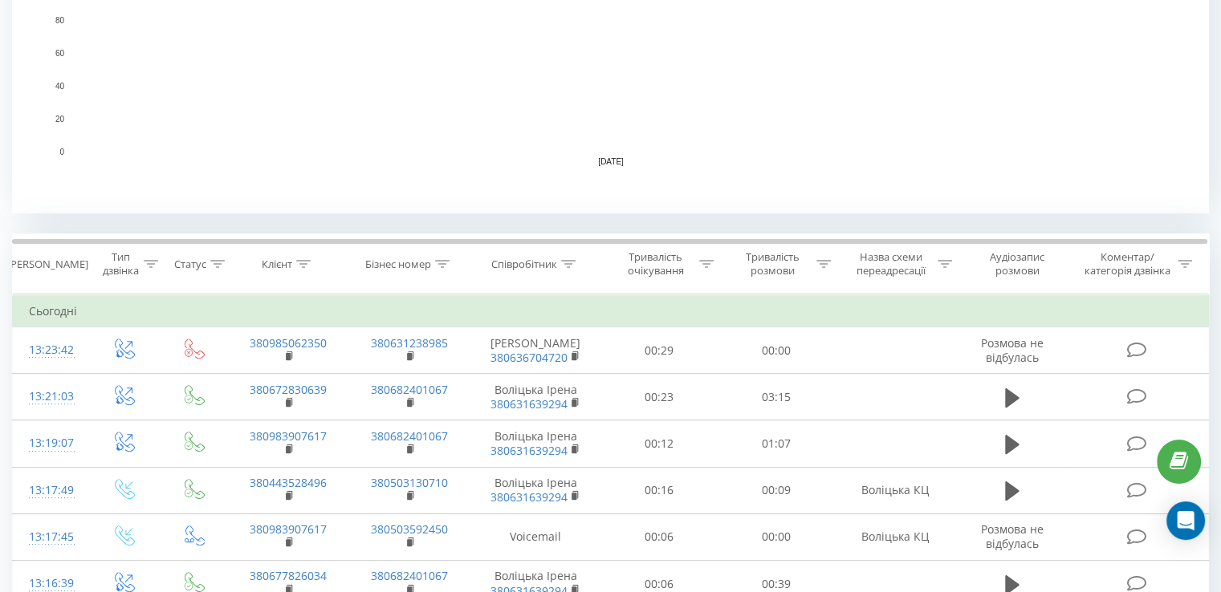
scroll to position [562, 0]
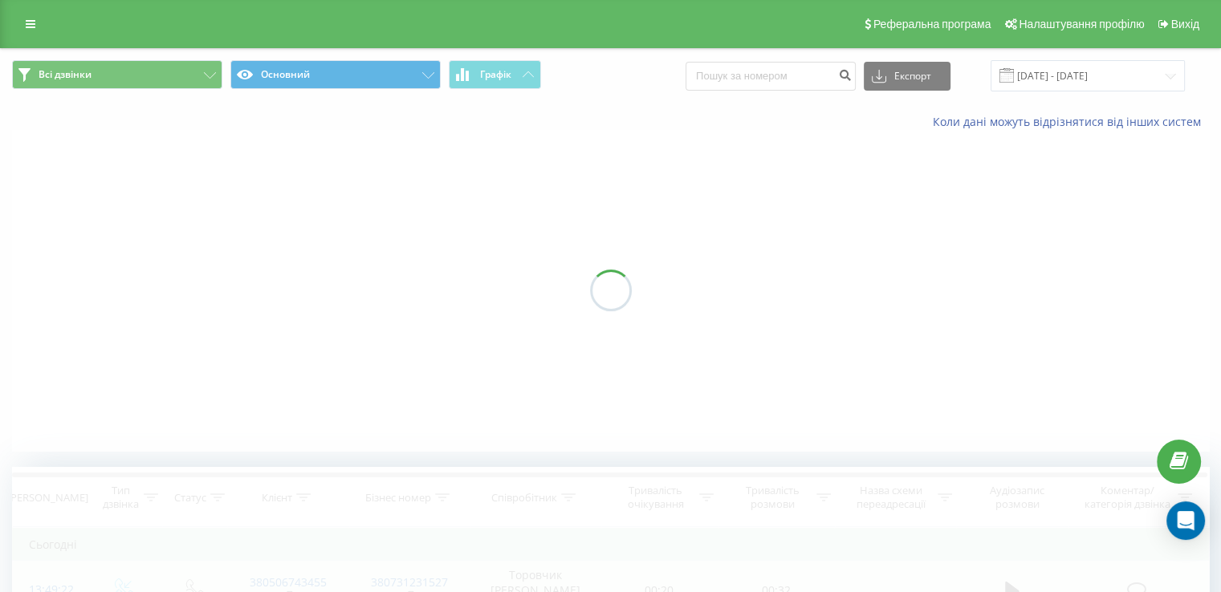
scroll to position [482, 0]
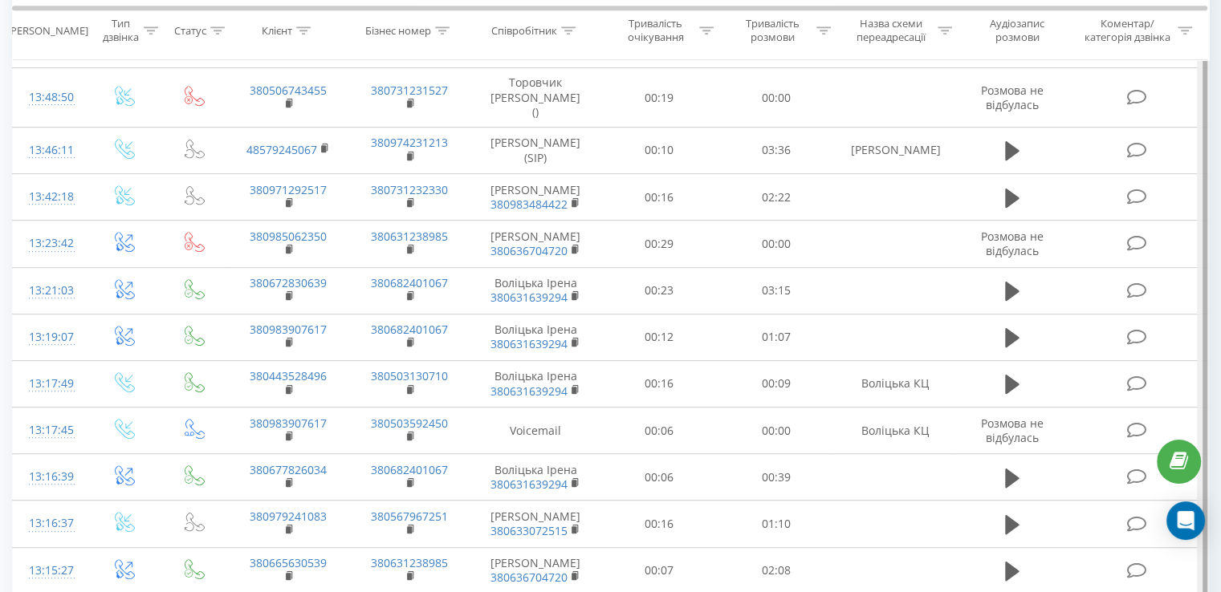
scroll to position [401, 0]
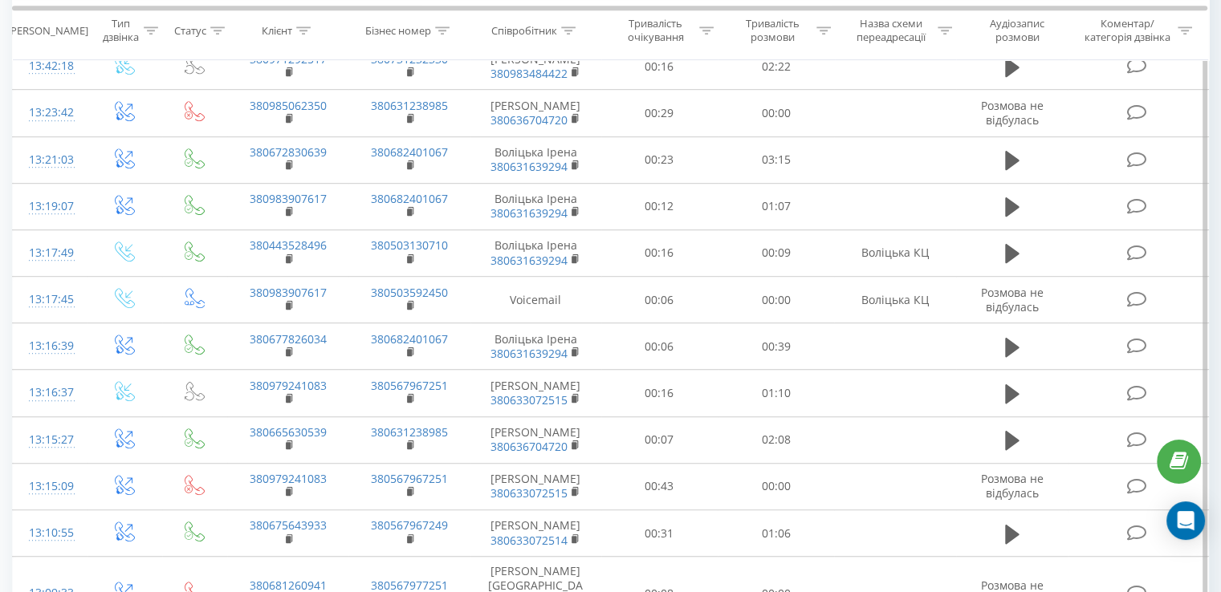
scroll to position [1043, 0]
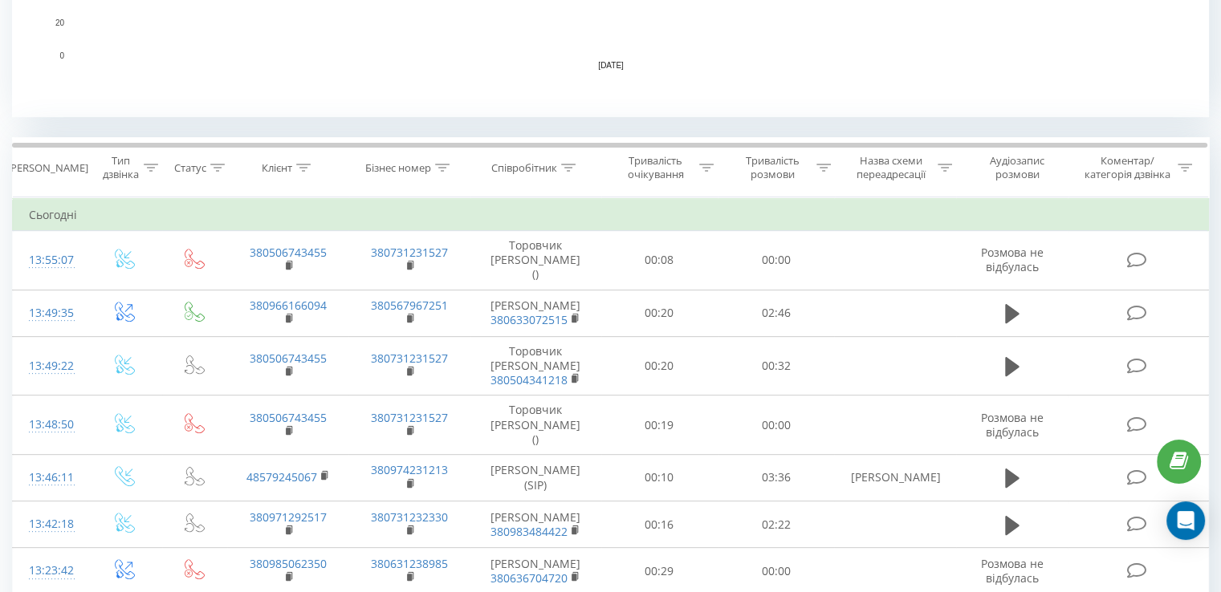
scroll to position [803, 0]
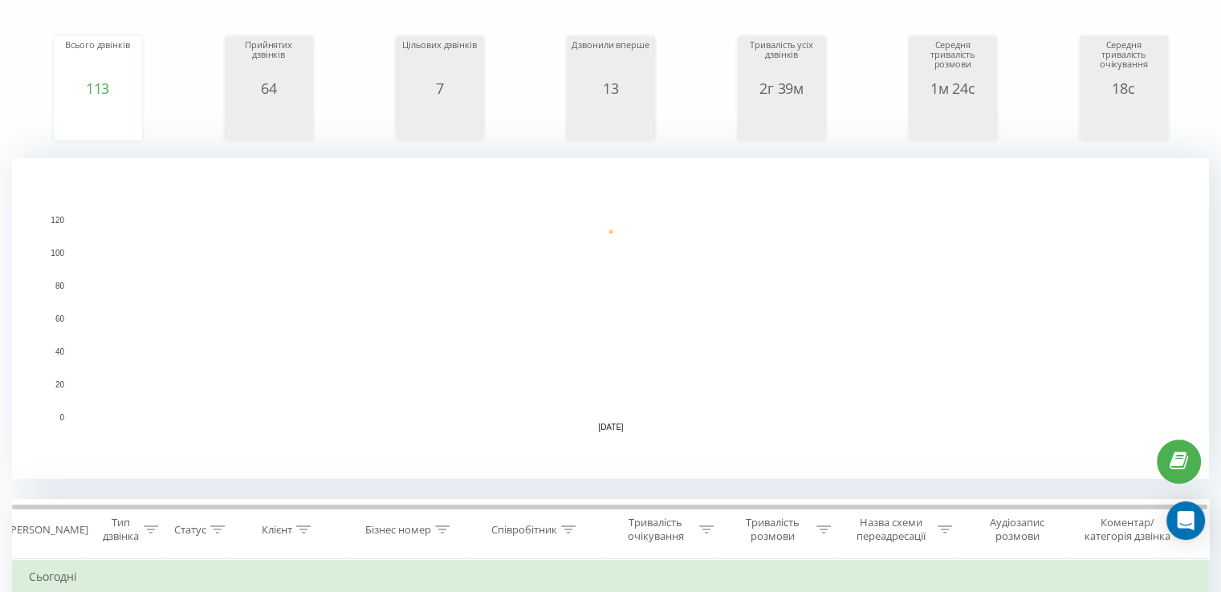
scroll to position [401, 0]
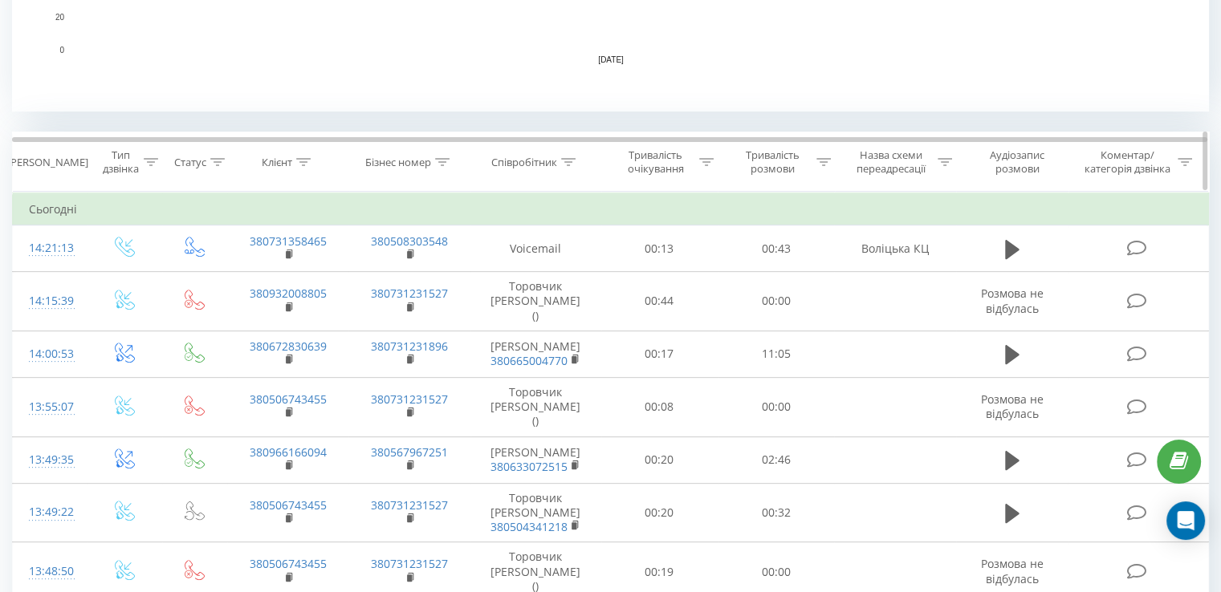
scroll to position [562, 0]
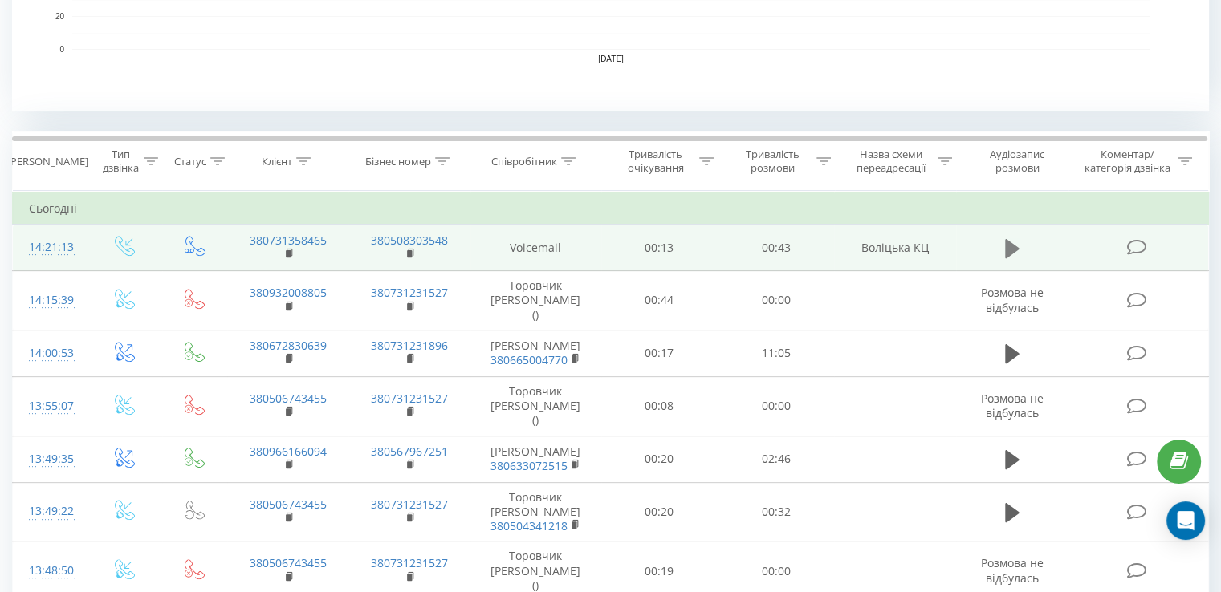
click at [1008, 247] on icon at bounding box center [1012, 247] width 14 height 19
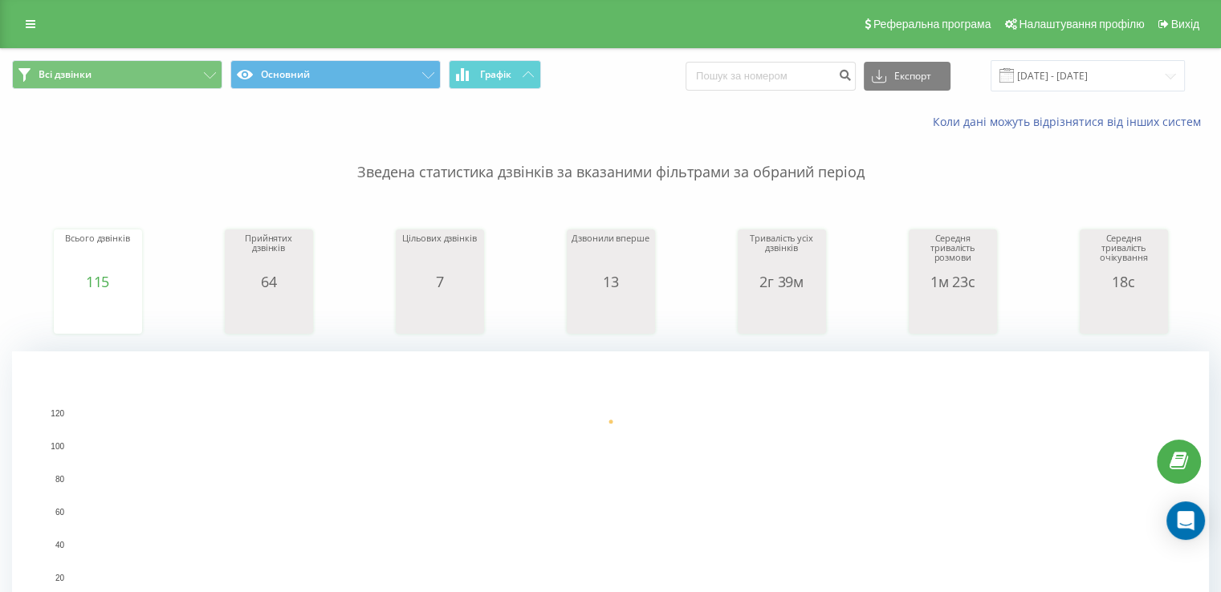
scroll to position [482, 0]
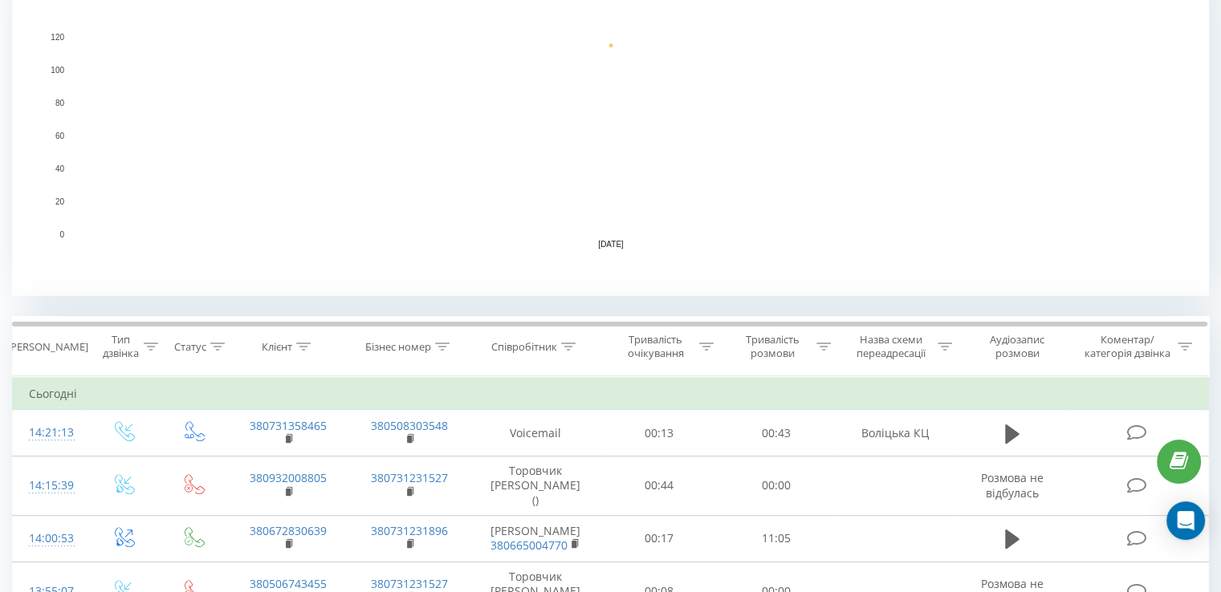
scroll to position [401, 0]
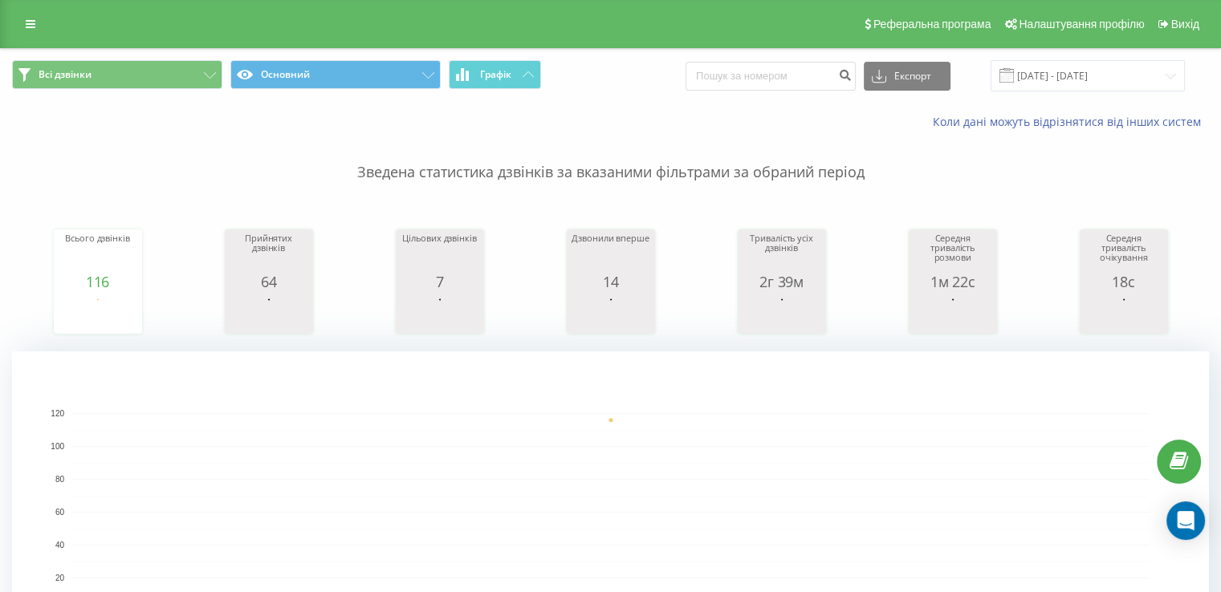
scroll to position [482, 0]
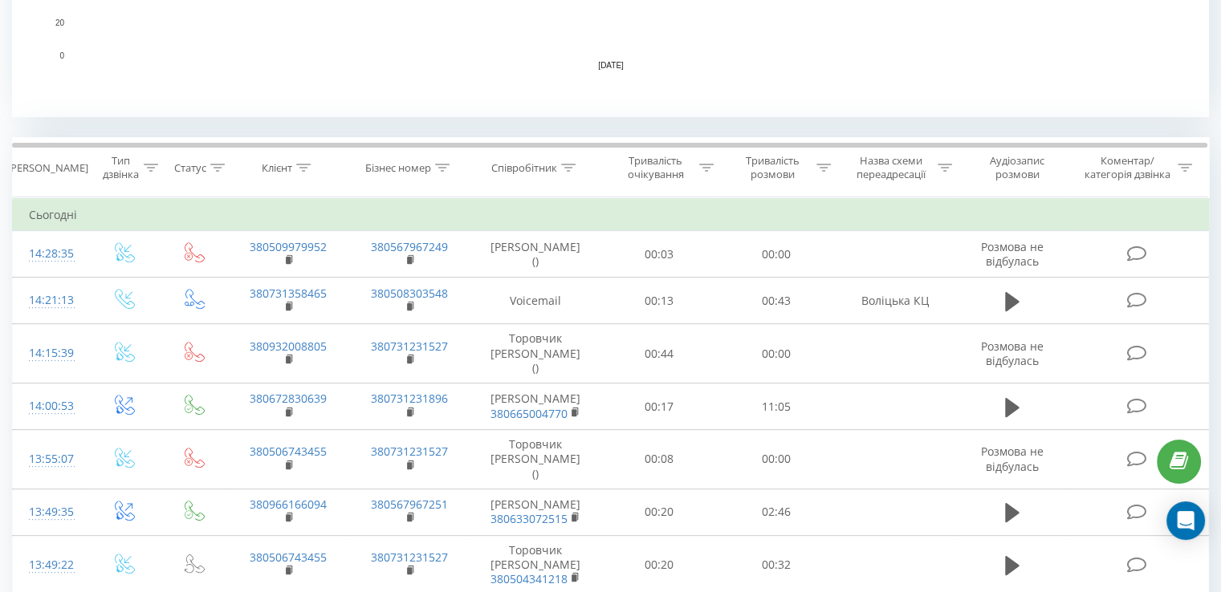
scroll to position [562, 0]
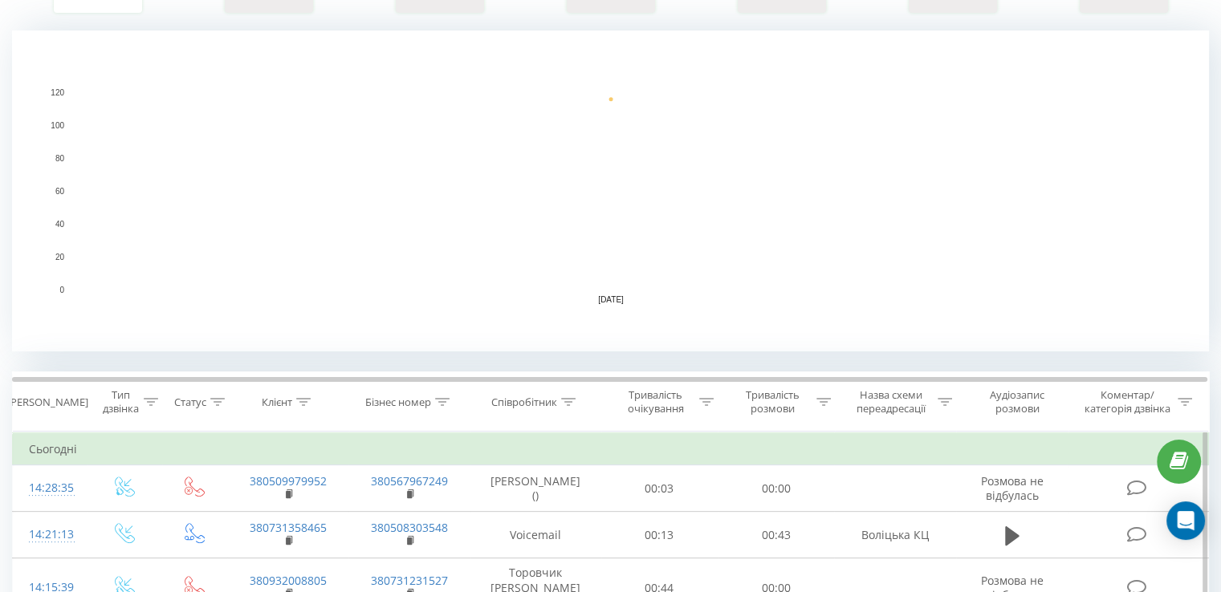
scroll to position [482, 0]
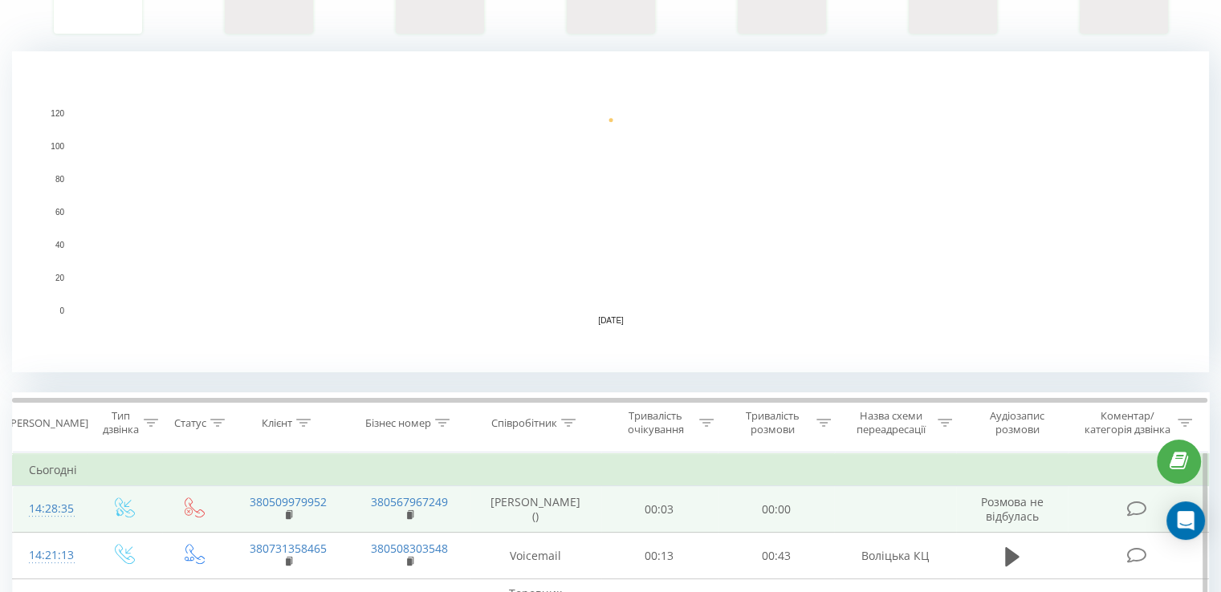
scroll to position [482, 0]
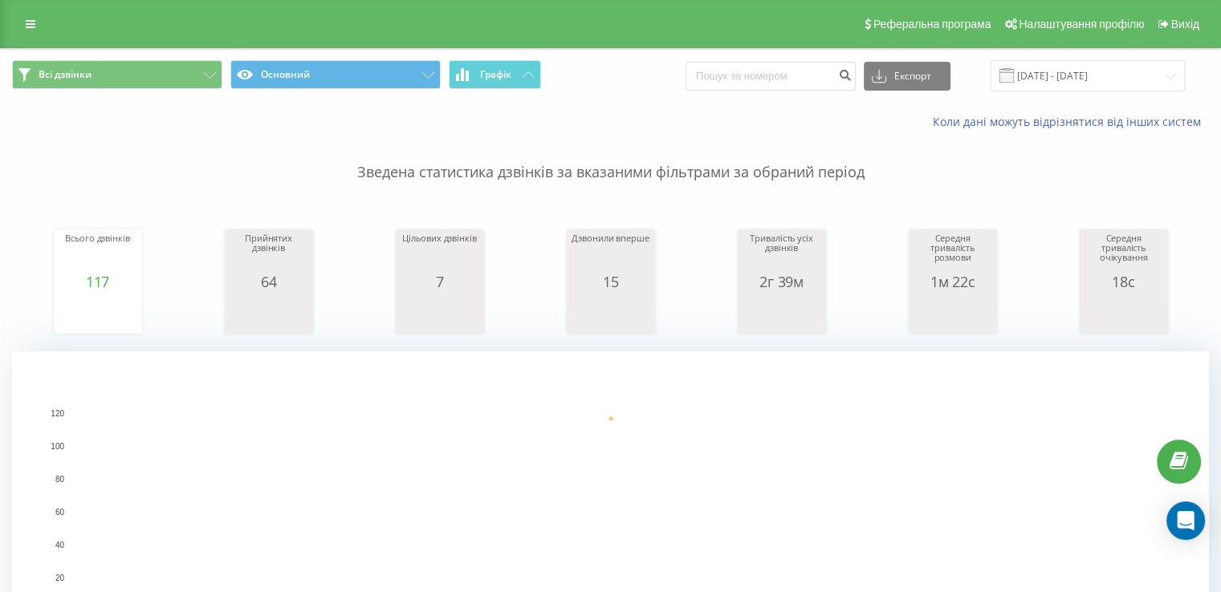
scroll to position [401, 0]
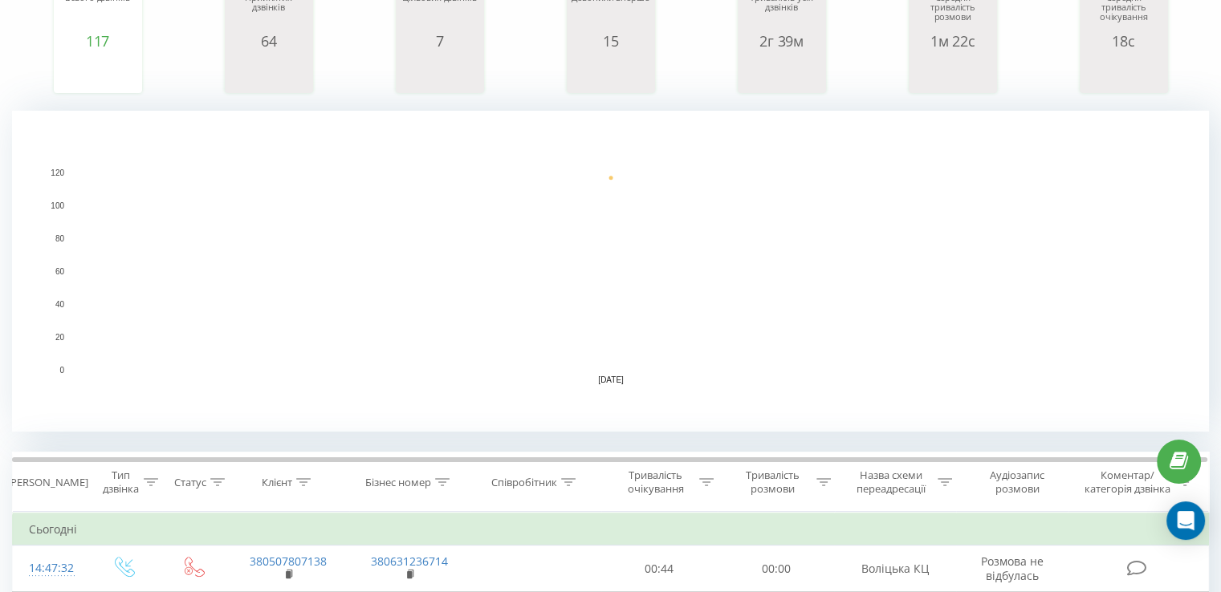
scroll to position [161, 0]
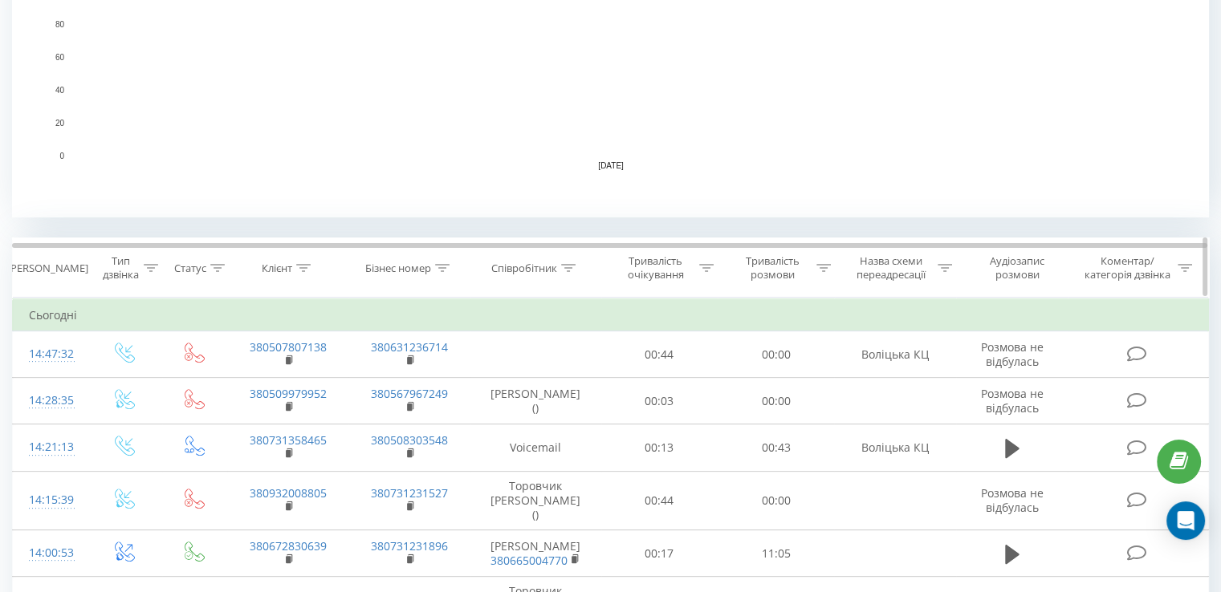
scroll to position [562, 0]
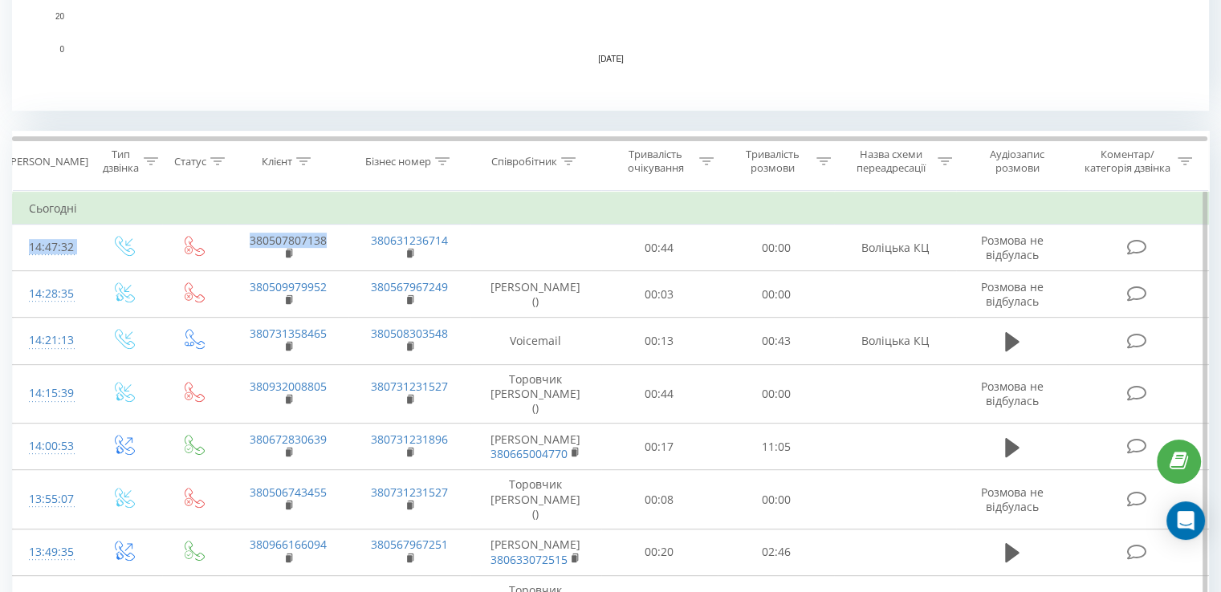
drag, startPoint x: 343, startPoint y: 239, endPoint x: 254, endPoint y: 217, distance: 92.6
copy tbody "Сьогодні 14:47:32 380507807138"
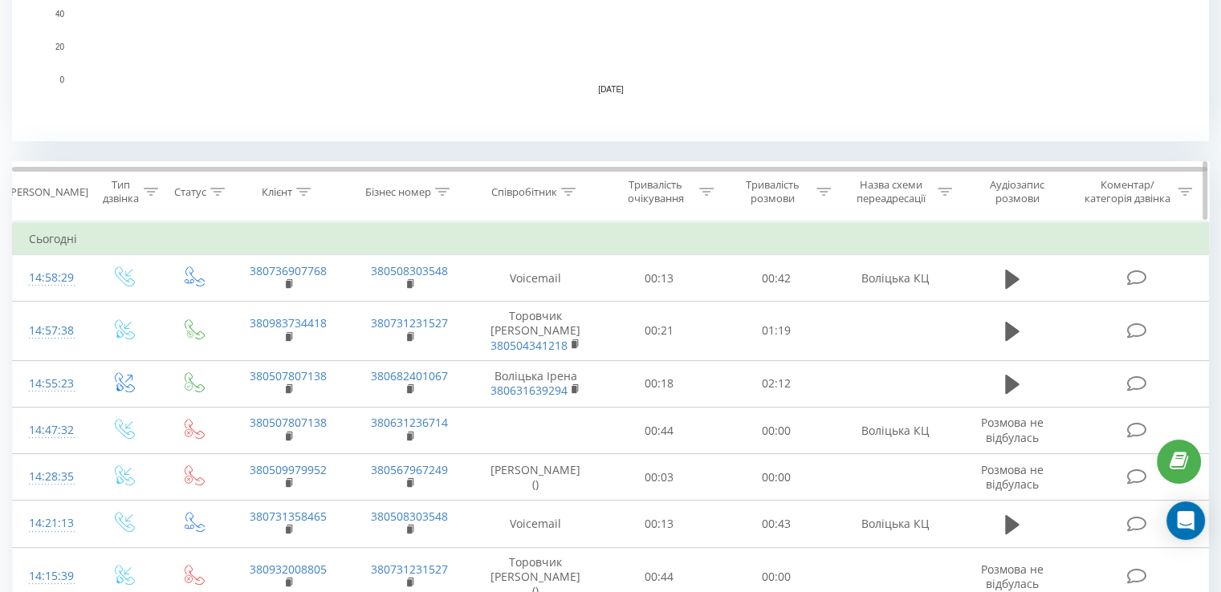
scroll to position [562, 0]
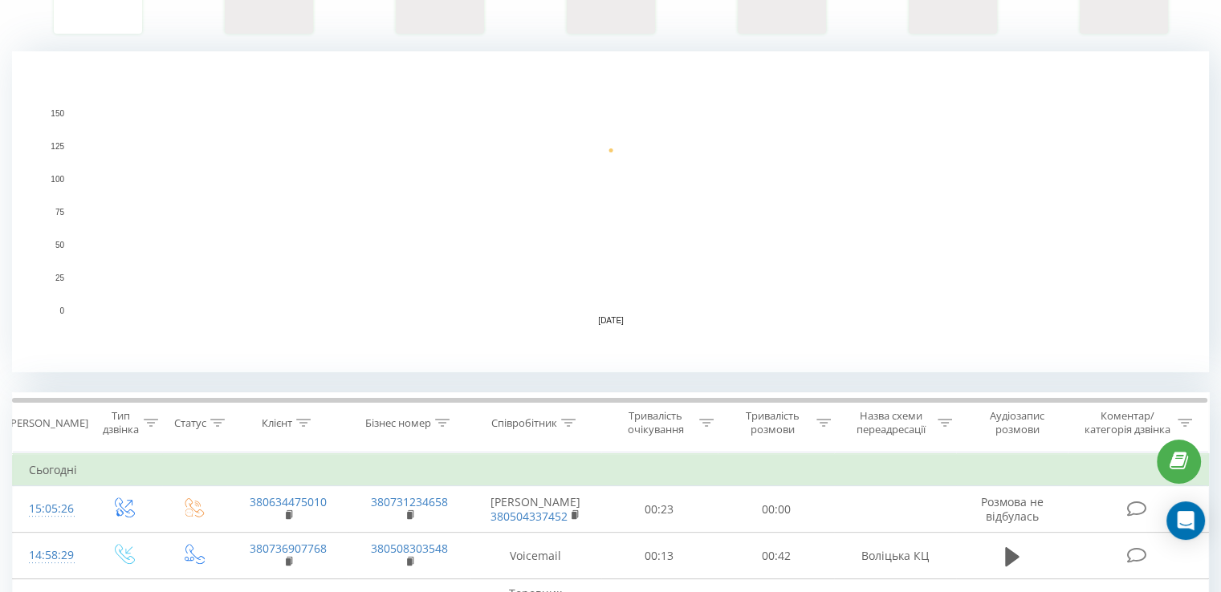
scroll to position [401, 0]
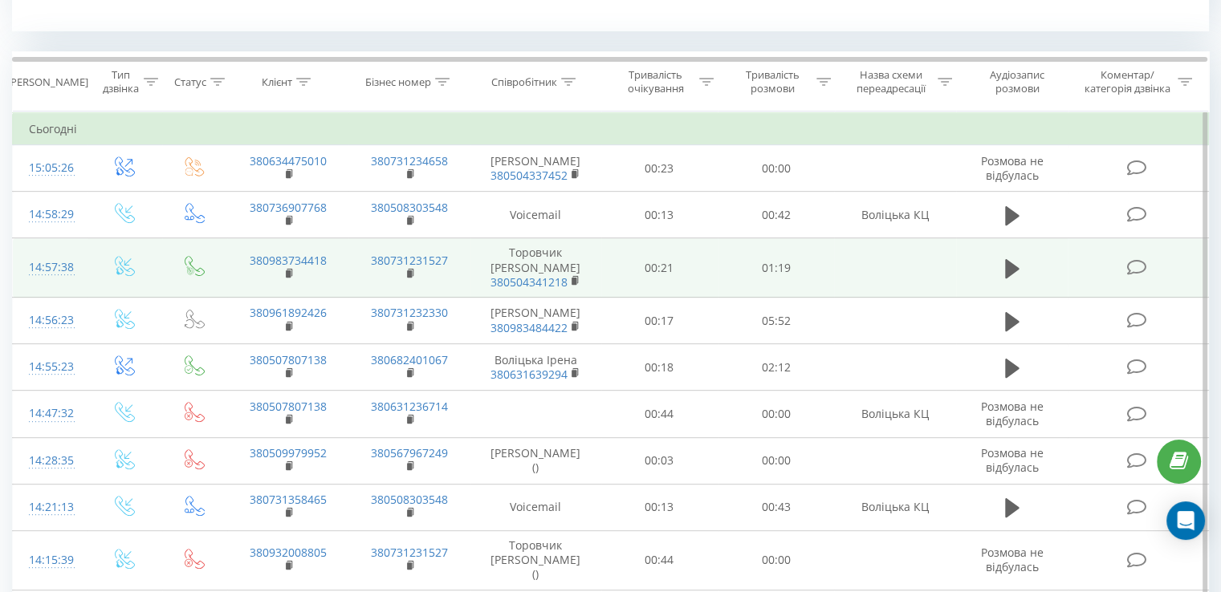
scroll to position [642, 0]
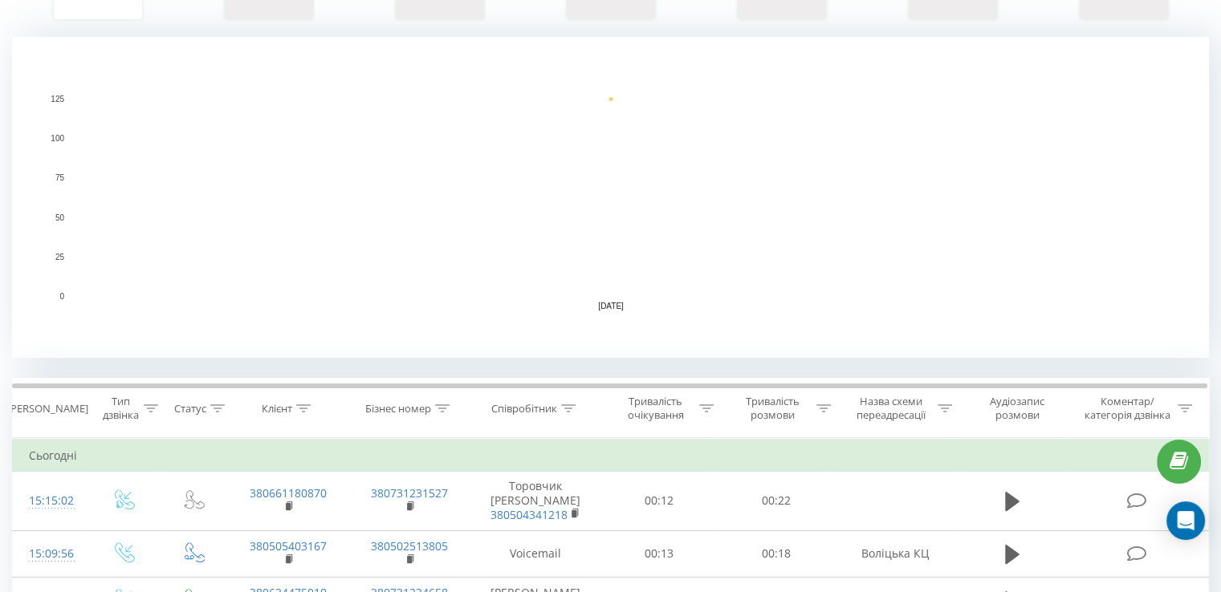
scroll to position [401, 0]
